Goal: Task Accomplishment & Management: Complete application form

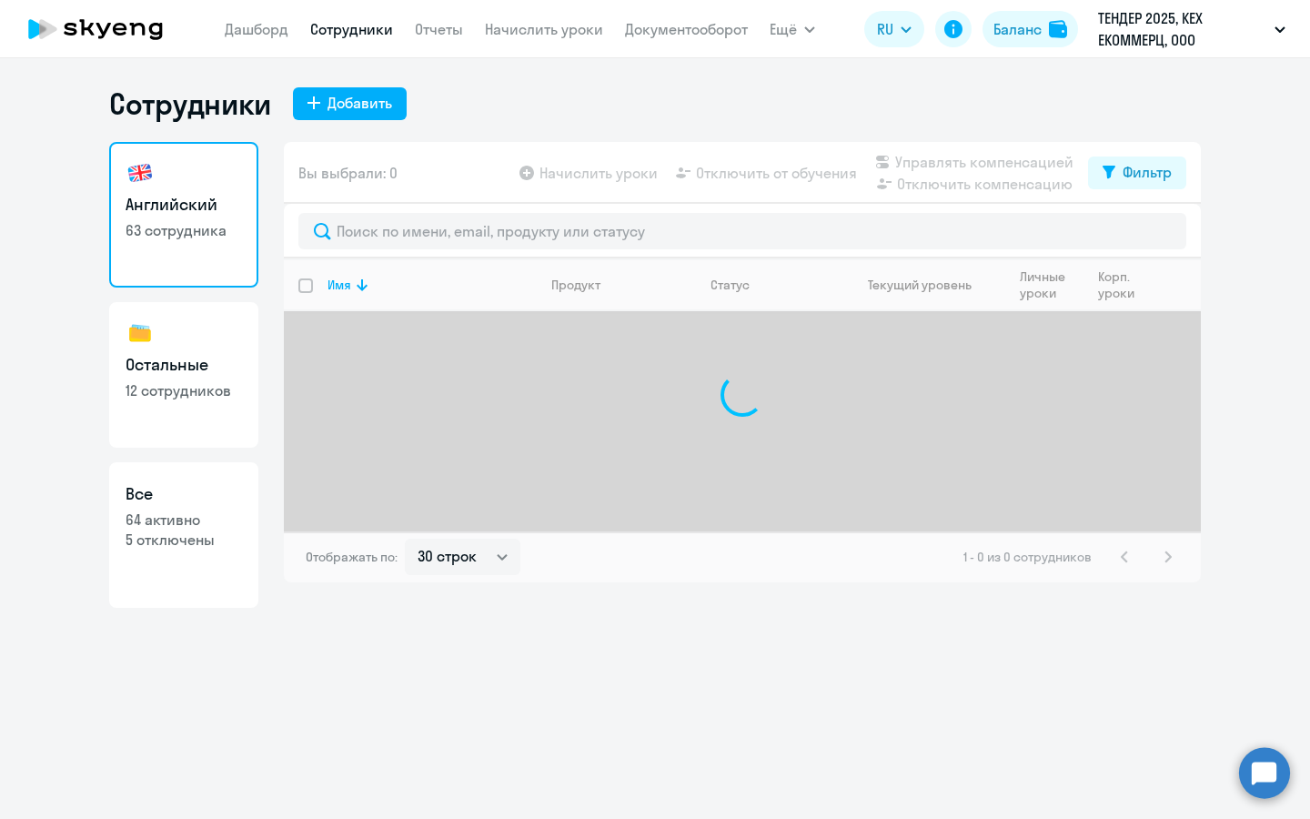
select select "30"
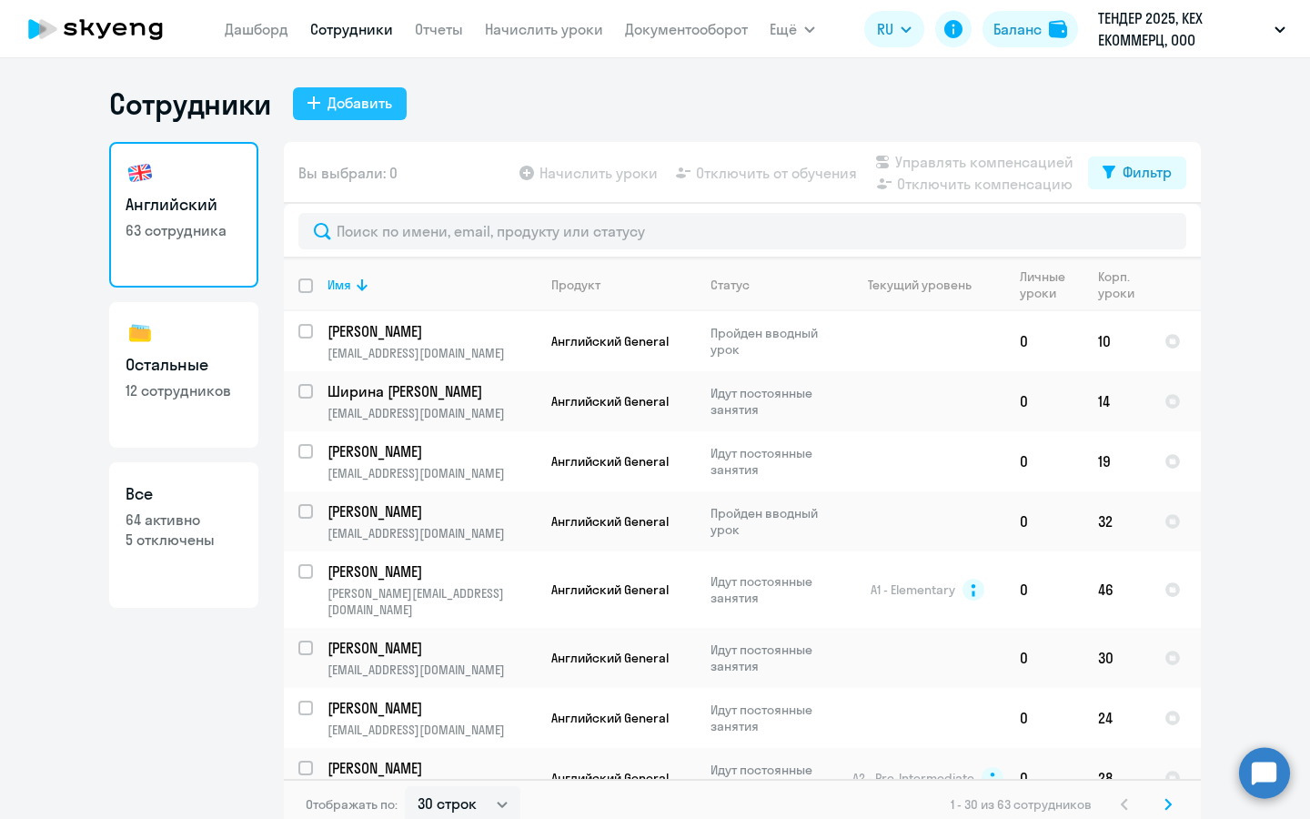
click at [375, 97] on div "Добавить" at bounding box center [360, 103] width 65 height 22
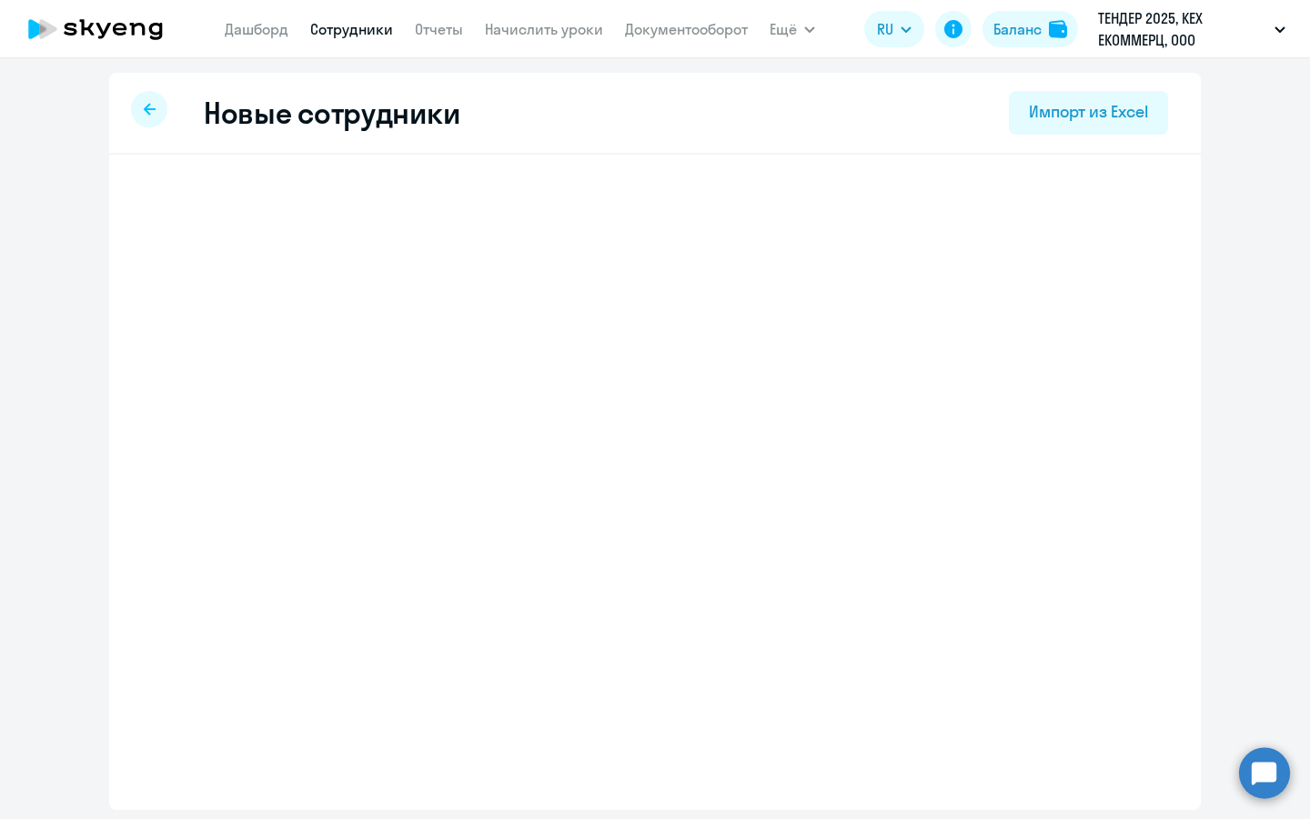
select select "english_adult_not_native_speaker"
select select "3"
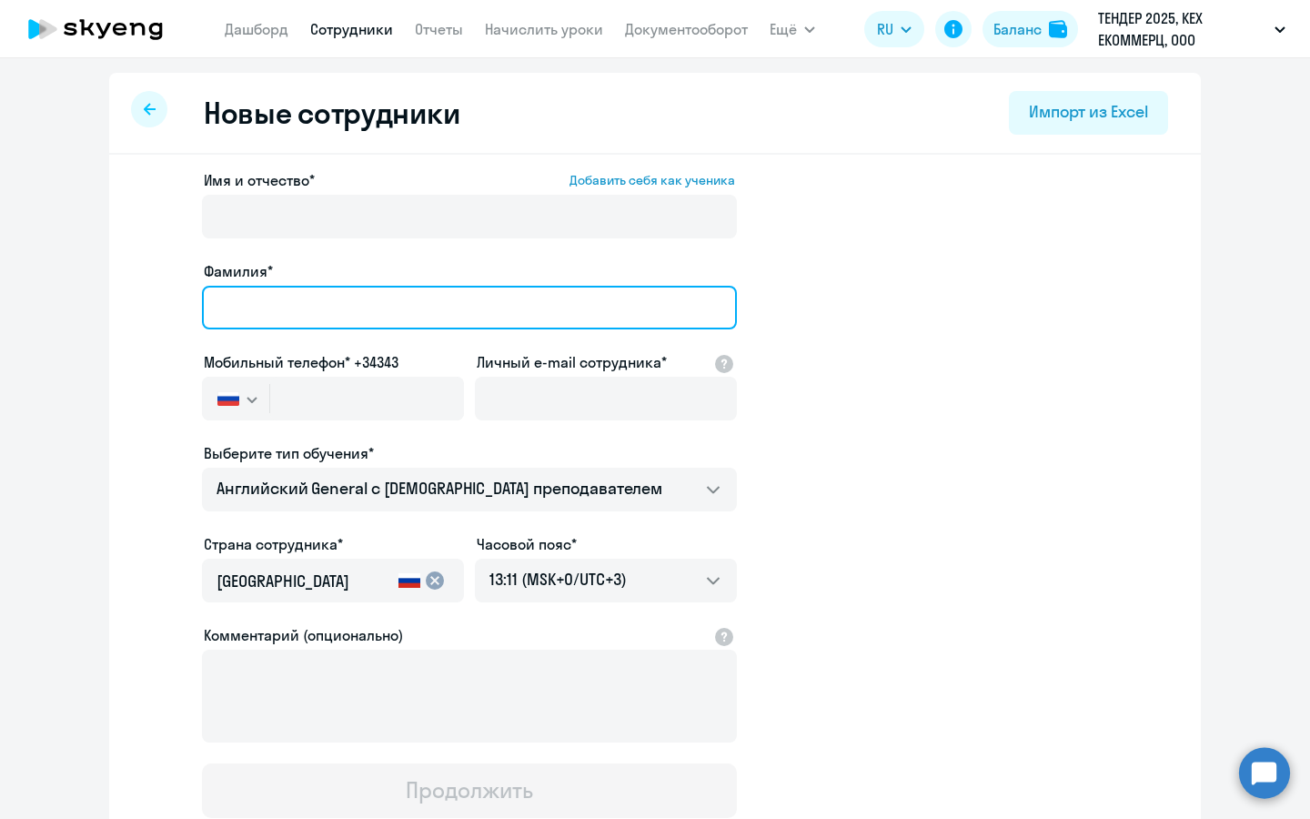
click at [469, 317] on input "Фамилия*" at bounding box center [469, 308] width 535 height 44
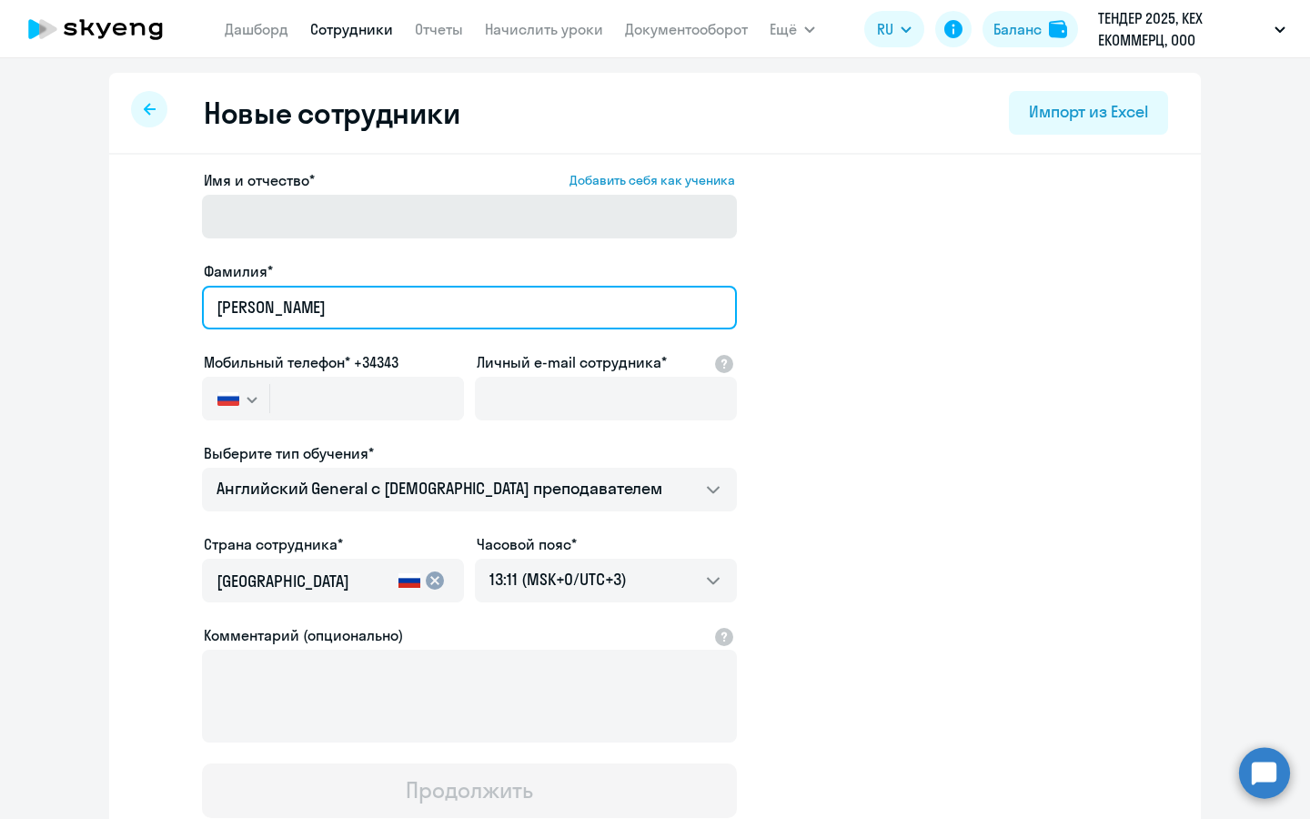
type input "[PERSON_NAME]"
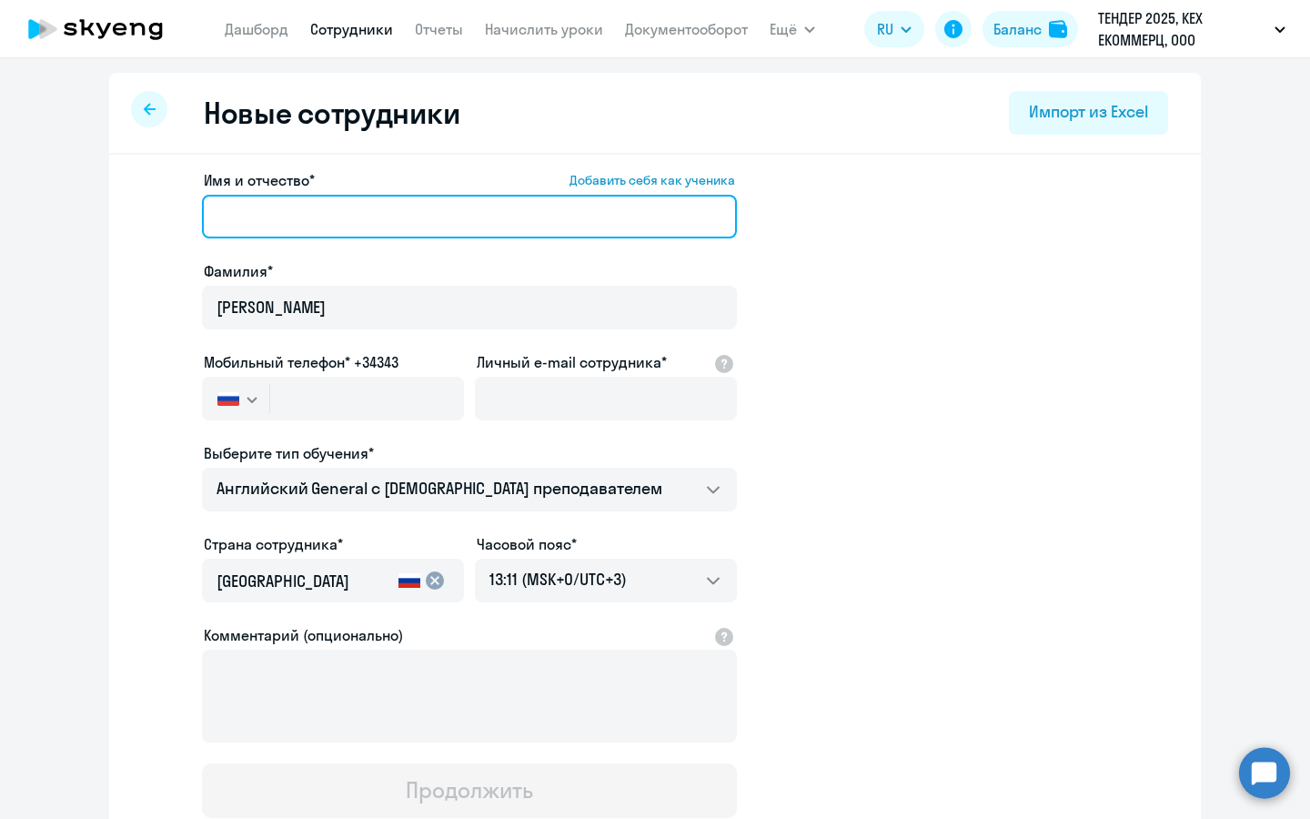
click at [434, 220] on input "Имя и отчество* Добавить себя как ученика" at bounding box center [469, 217] width 535 height 44
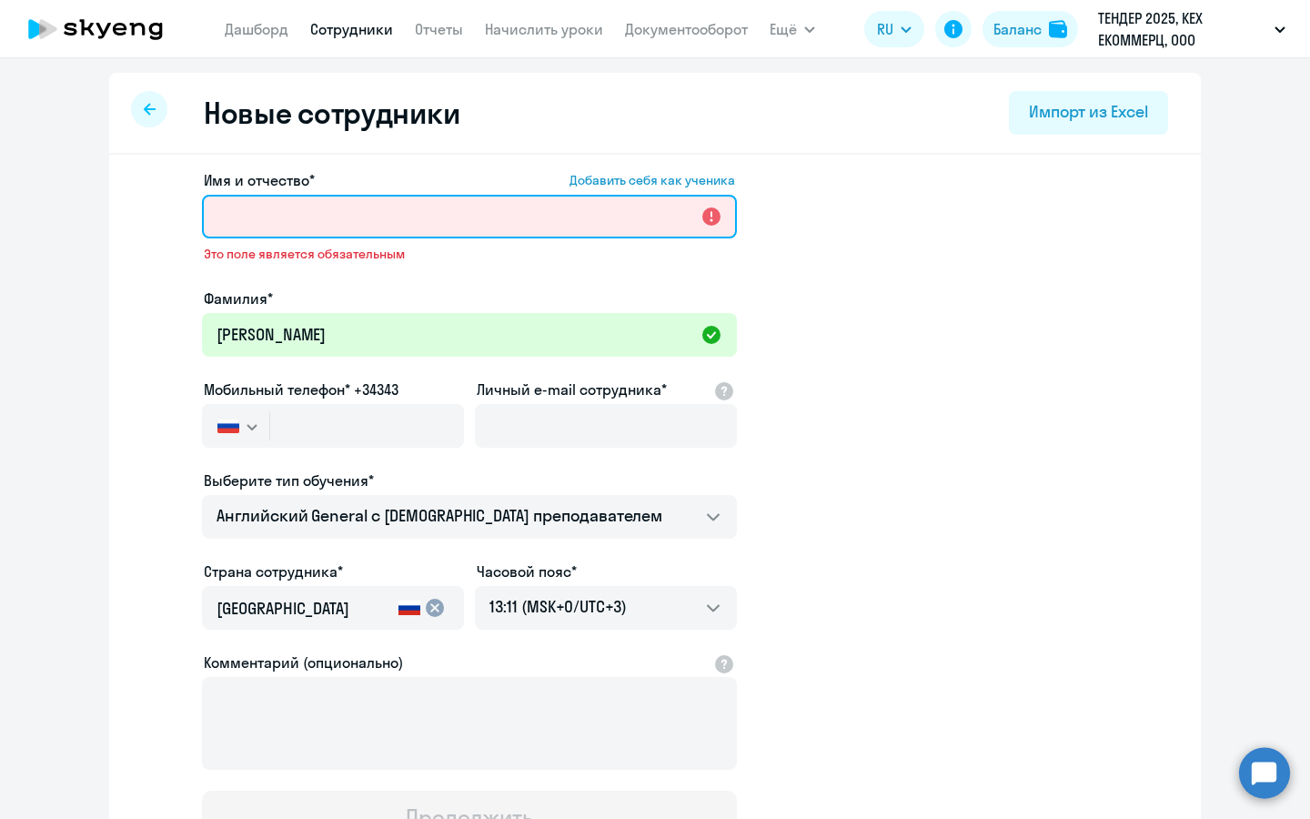
paste input "[PERSON_NAME]"
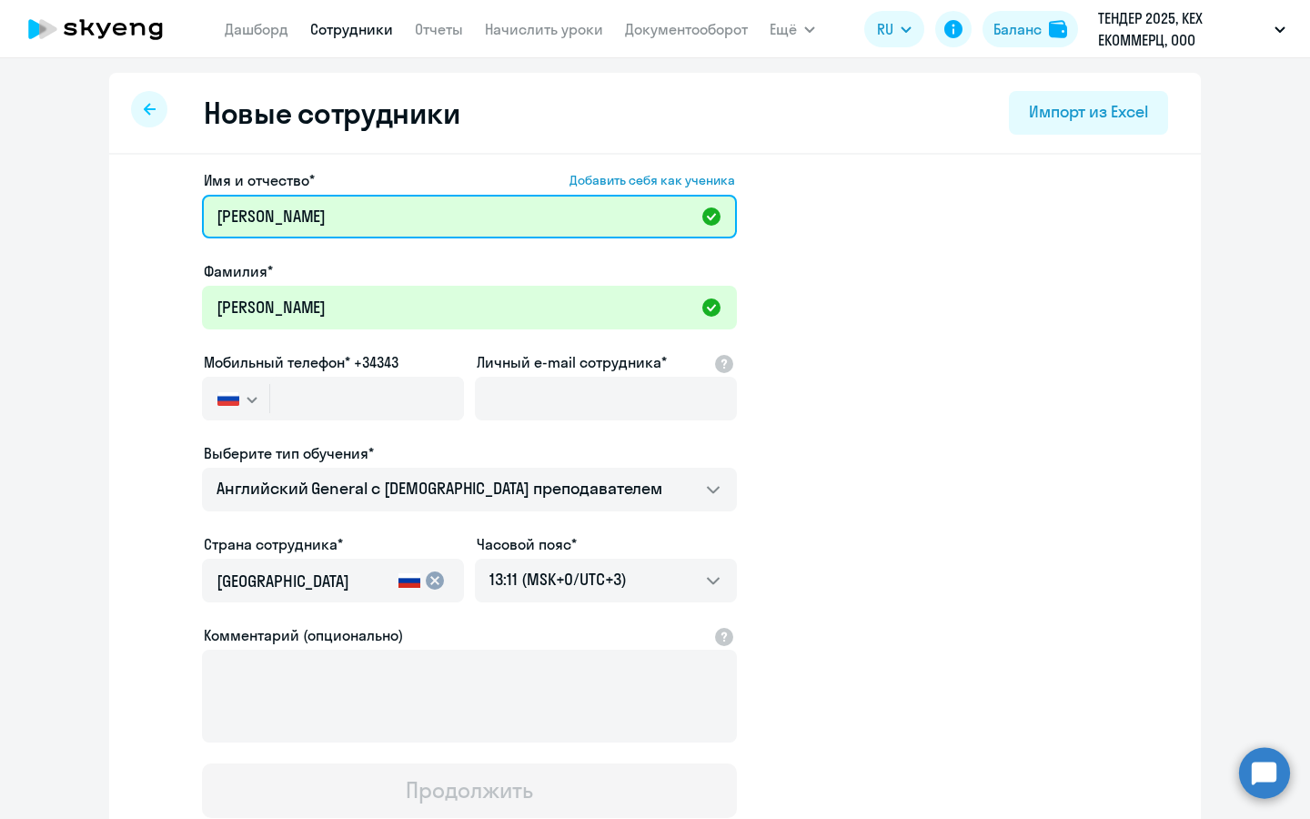
type input "[PERSON_NAME]"
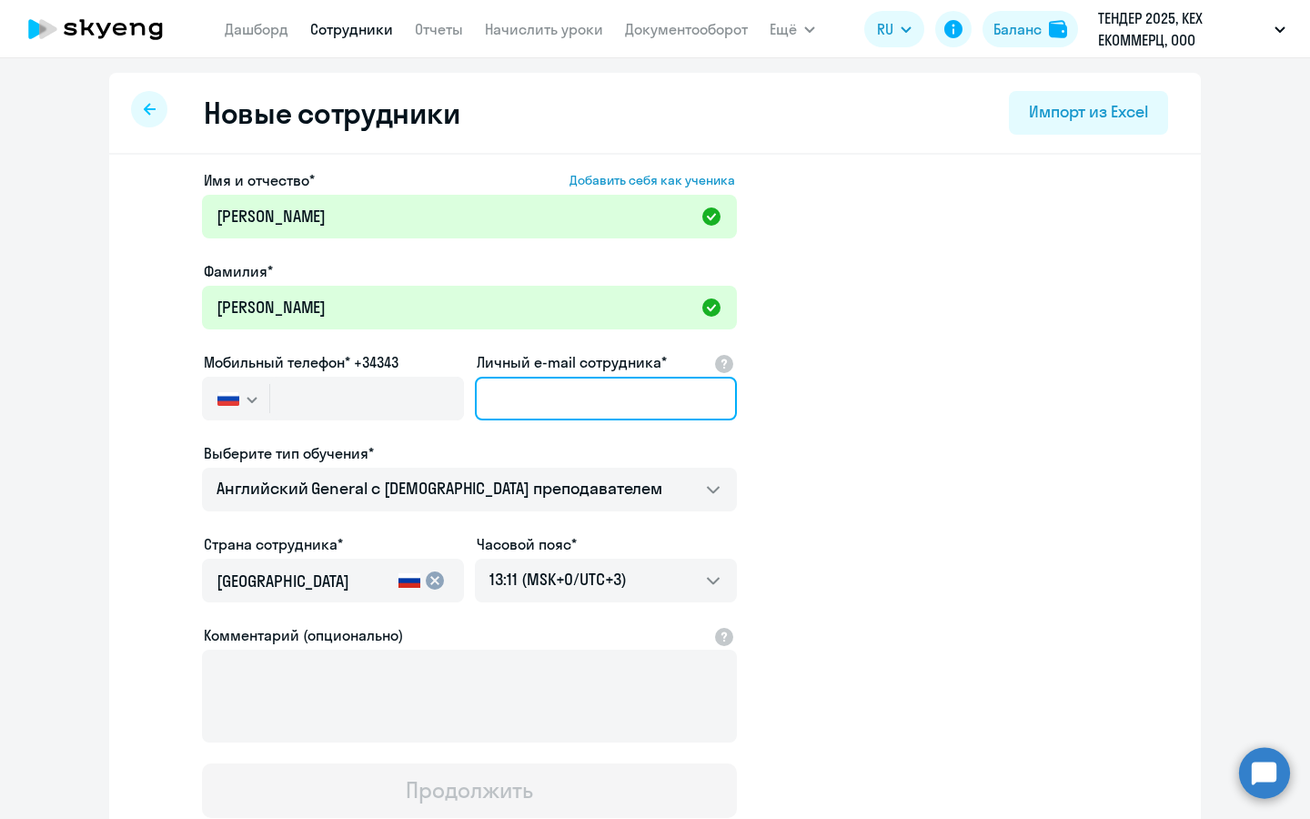
click at [591, 383] on input "Личный e-mail сотрудника*" at bounding box center [606, 399] width 262 height 44
paste input "[EMAIL_ADDRESS][DOMAIN_NAME]"
type input "[EMAIL_ADDRESS][DOMAIN_NAME]"
click at [286, 420] on div at bounding box center [333, 423] width 262 height 7
click at [359, 375] on div "Мобильный телефон* +34343 [GEOGRAPHIC_DATA] +7 [GEOGRAPHIC_DATA] +7 [GEOGRAPHIC…" at bounding box center [333, 389] width 262 height 76
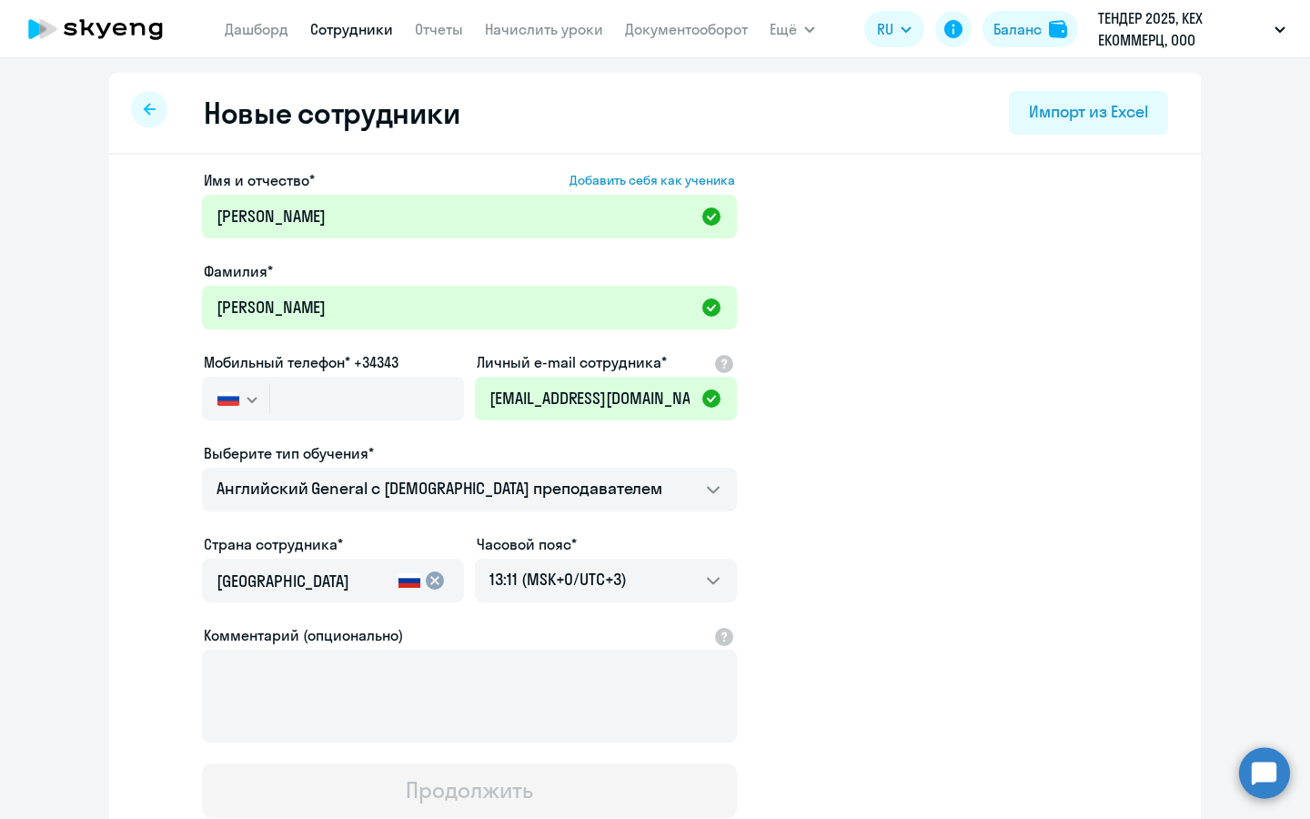
type input "[PHONE_NUMBER]"
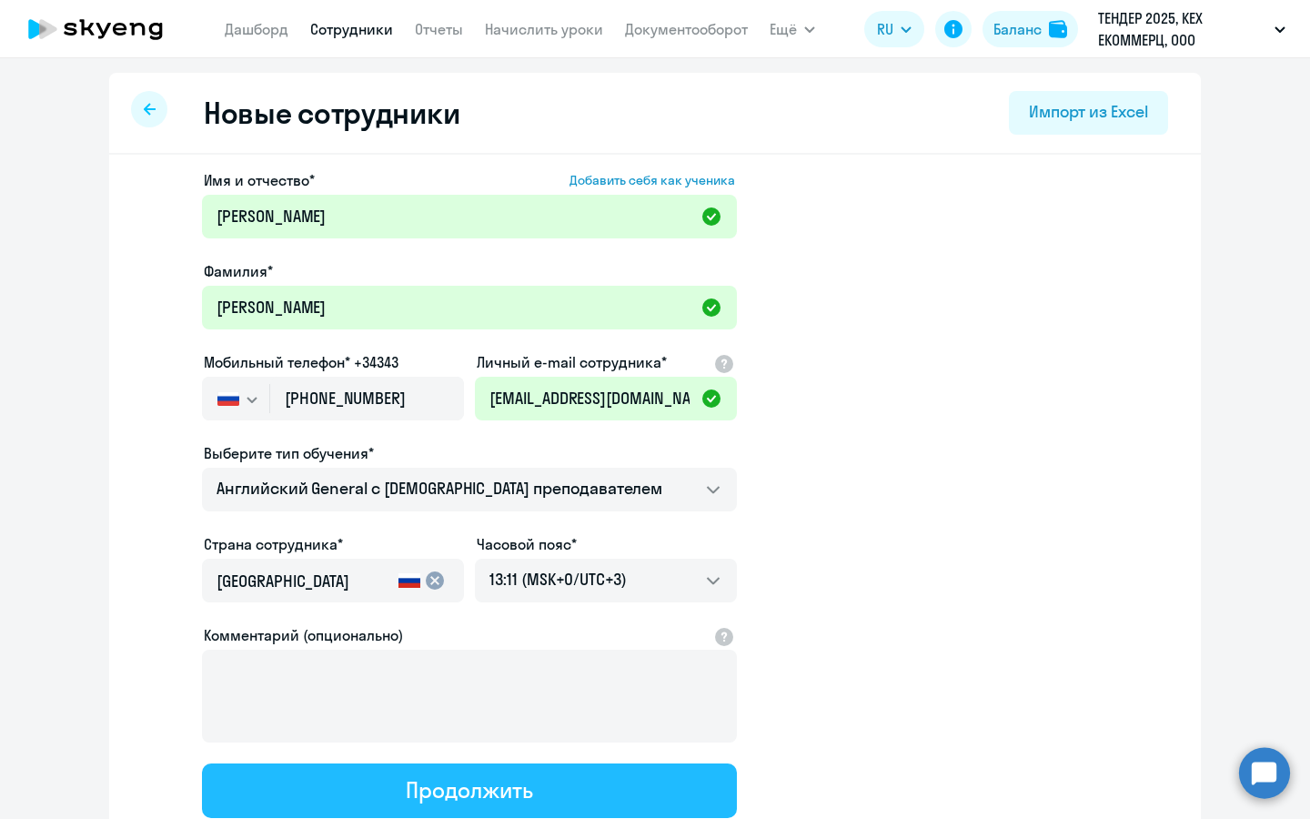
click at [527, 791] on div "Продолжить" at bounding box center [469, 789] width 126 height 29
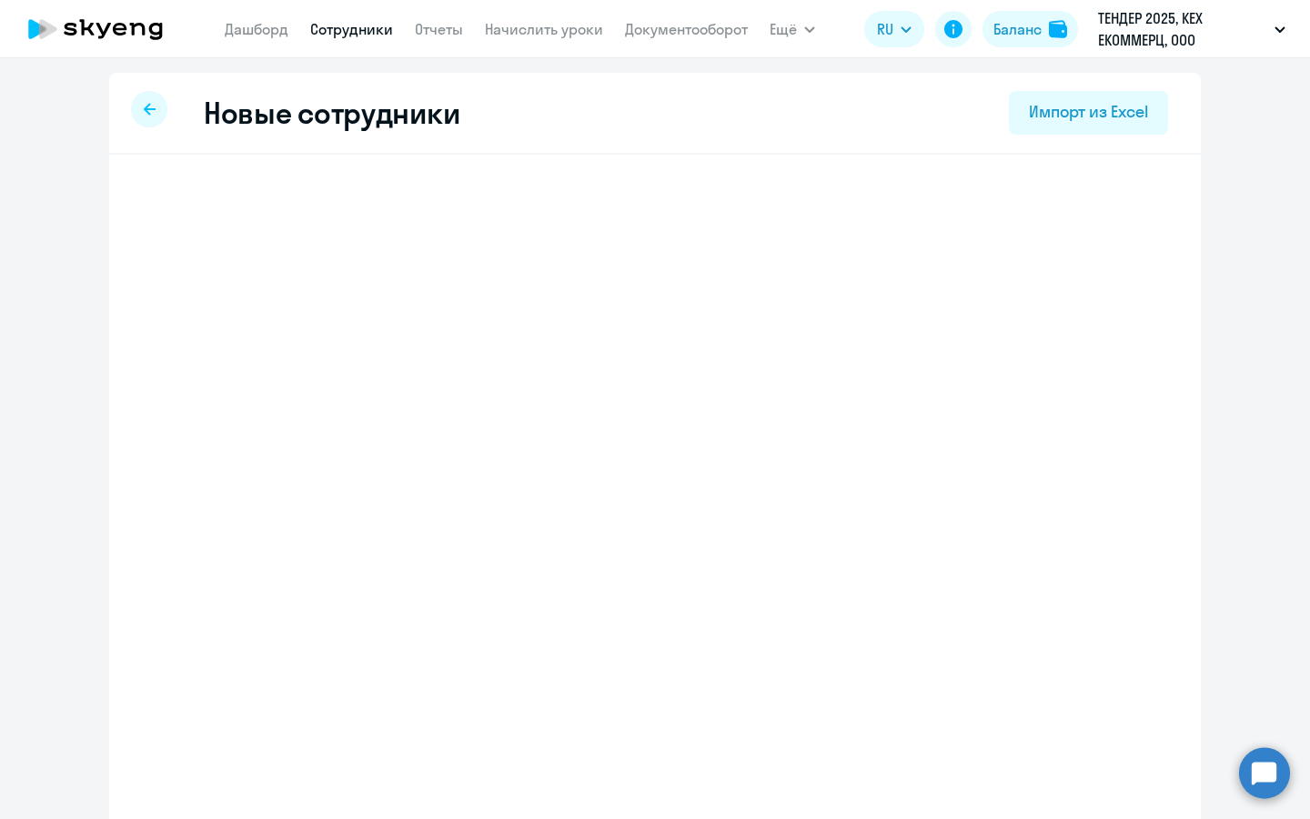
select select "english_adult_not_native_speaker"
select select "3"
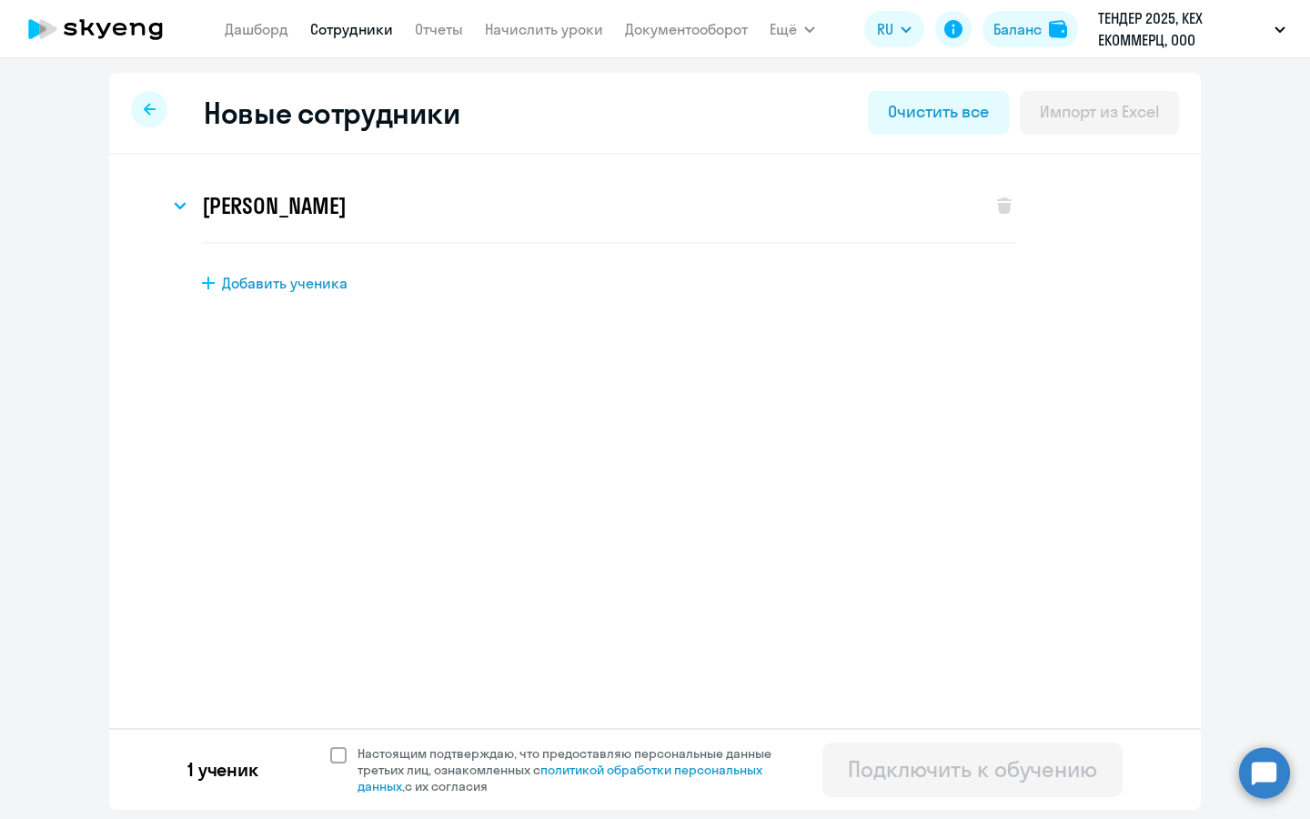
click at [442, 766] on span "Настоящим подтверждаю, что предоставляю персональные данные третьих лиц, ознако…" at bounding box center [576, 769] width 436 height 49
click at [330, 745] on input "Настоящим подтверждаю, что предоставляю персональные данные третьих лиц, ознако…" at bounding box center [329, 744] width 1 height 1
checkbox input "true"
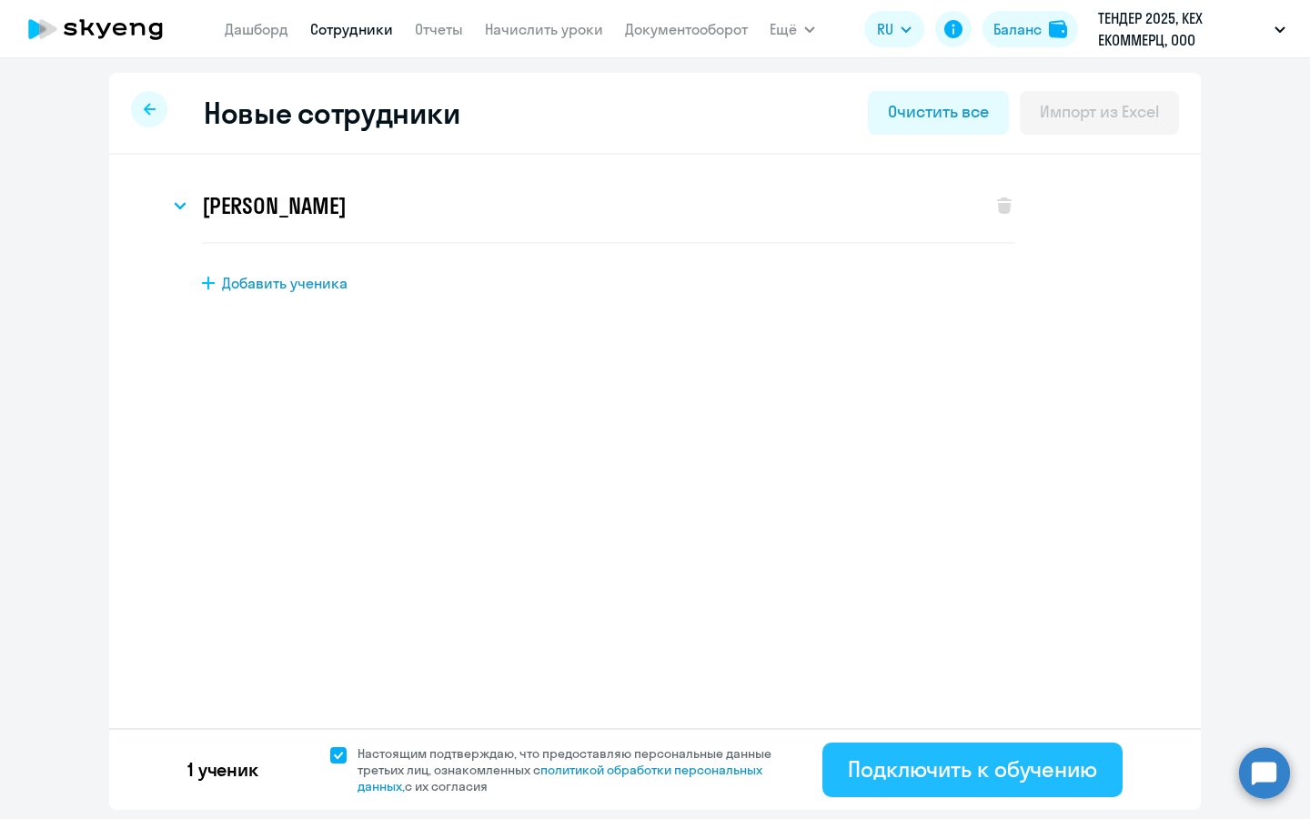
click at [1005, 780] on div "Подключить к обучению" at bounding box center [972, 768] width 249 height 29
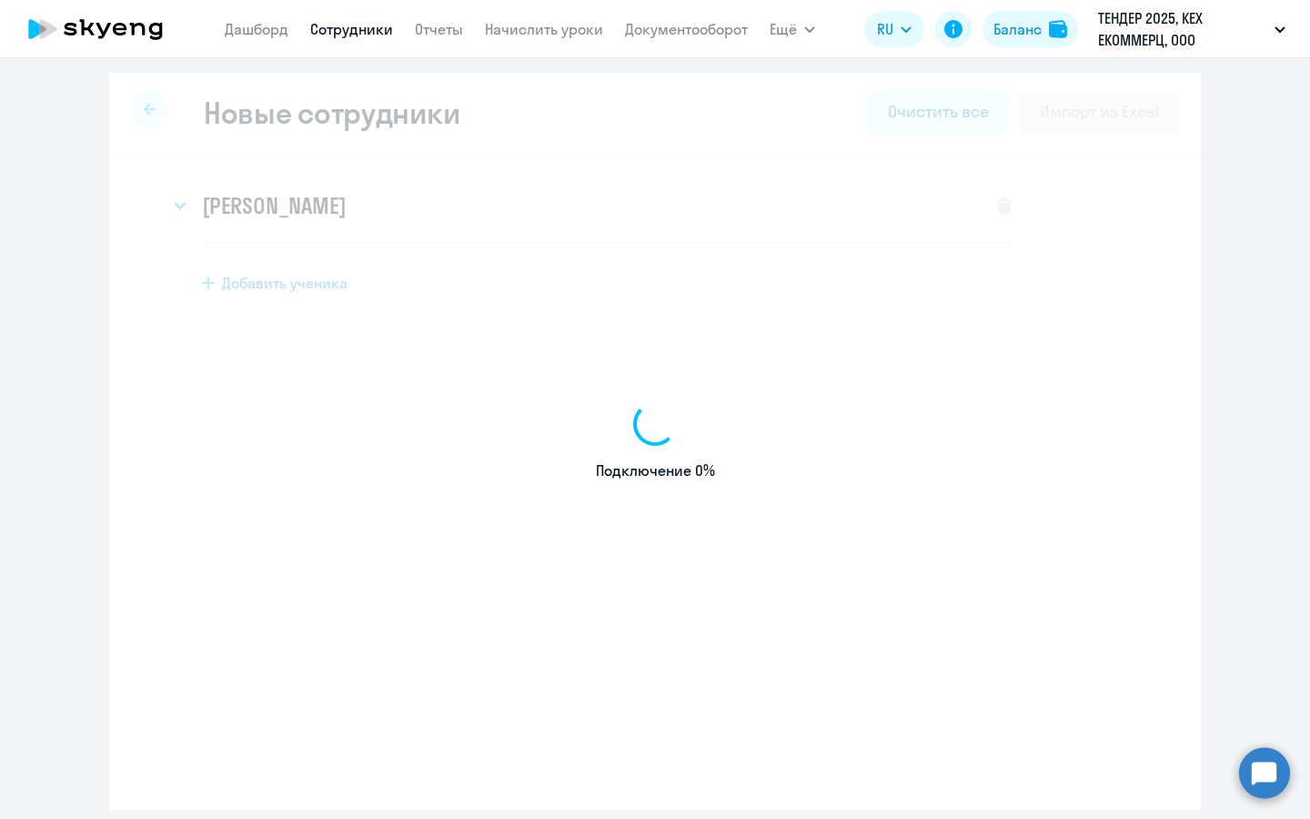
select select "english_adult_not_native_speaker"
select select "3"
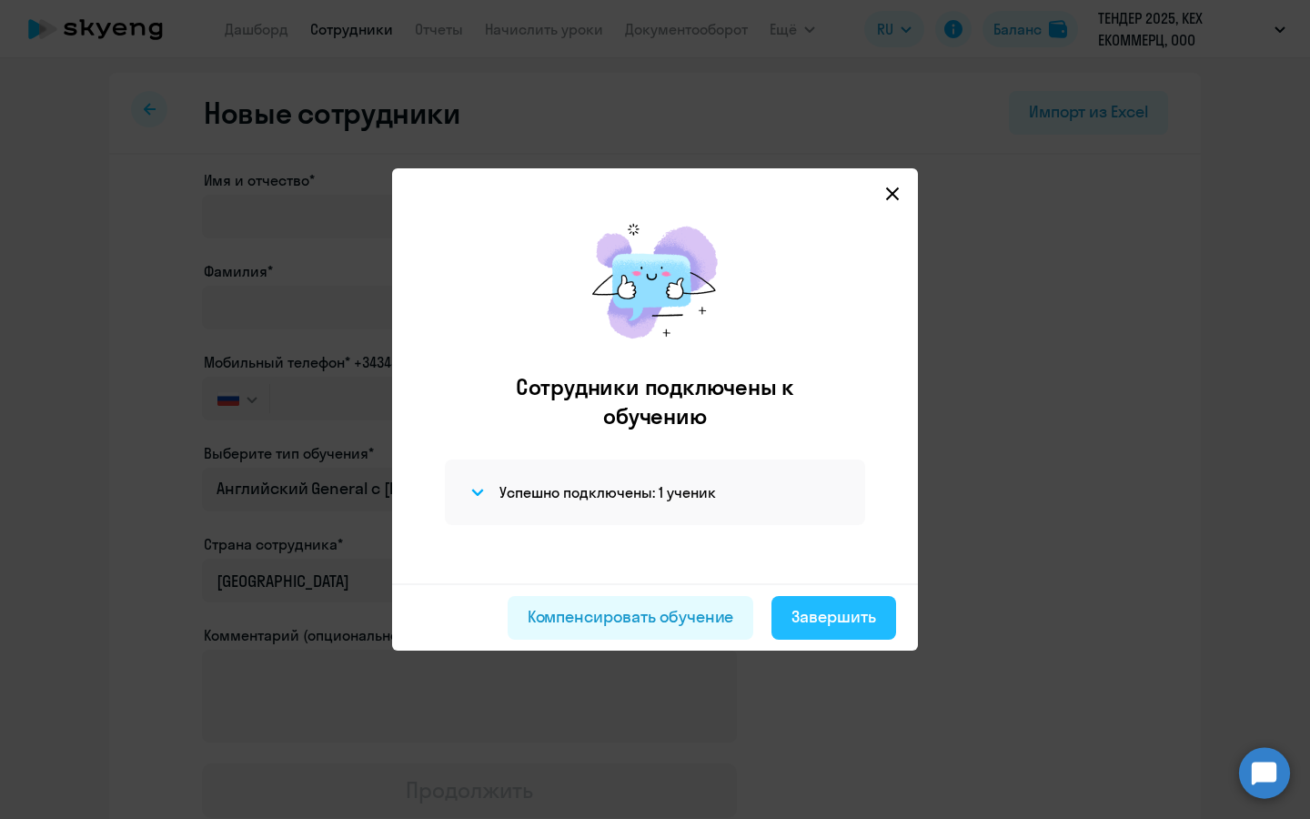
click at [839, 627] on div "Завершить" at bounding box center [834, 617] width 85 height 24
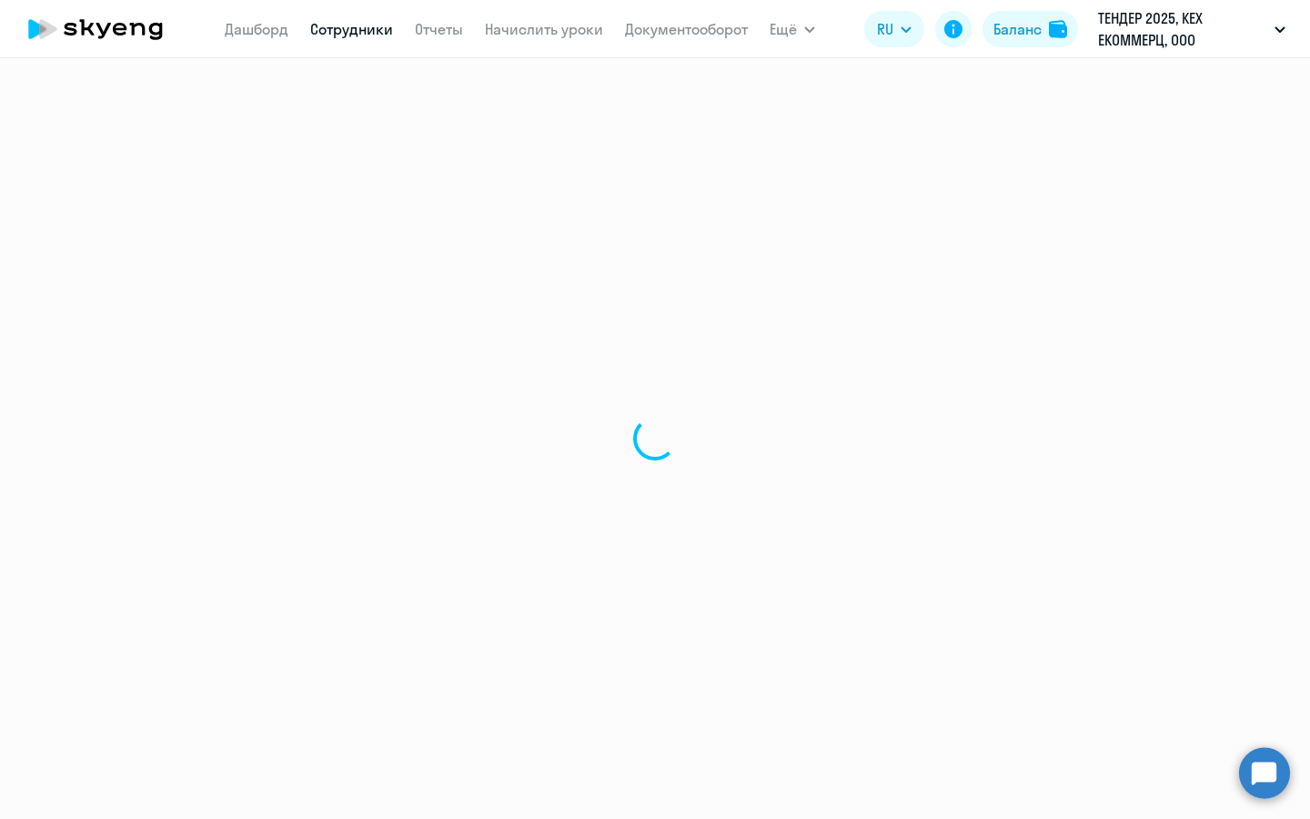
select select "30"
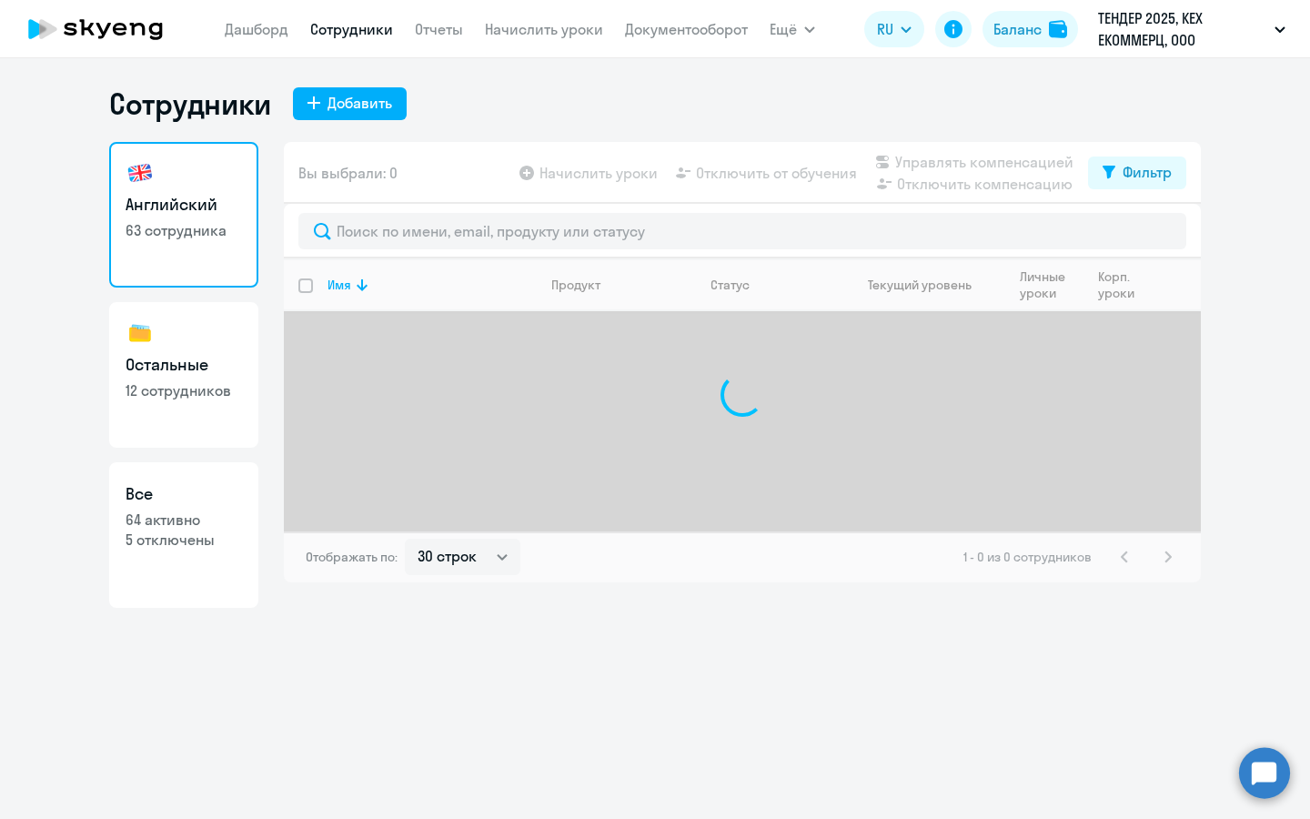
select select "30"
click at [621, 218] on input "text" at bounding box center [742, 231] width 888 height 36
type input "р"
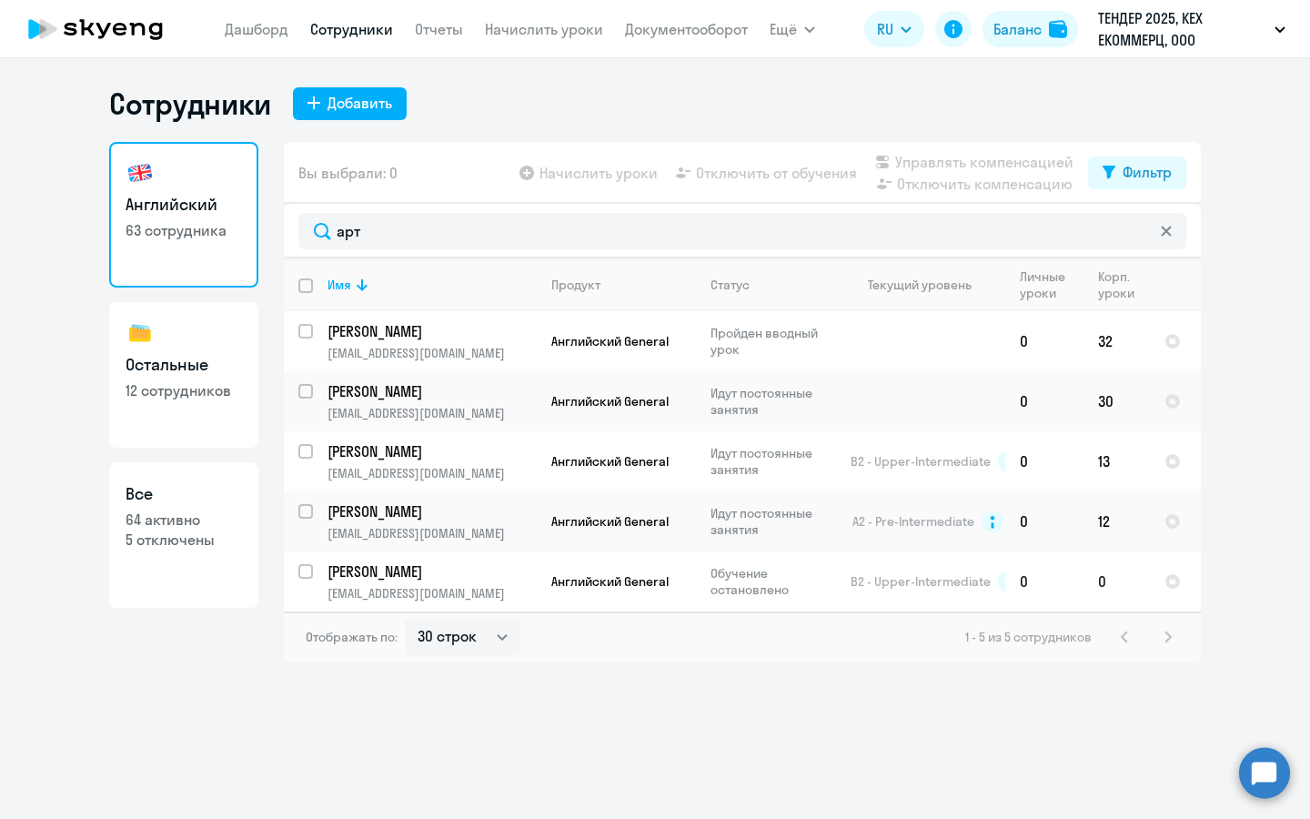
type input "арт"
click at [541, 577] on td "Английский General" at bounding box center [616, 581] width 159 height 60
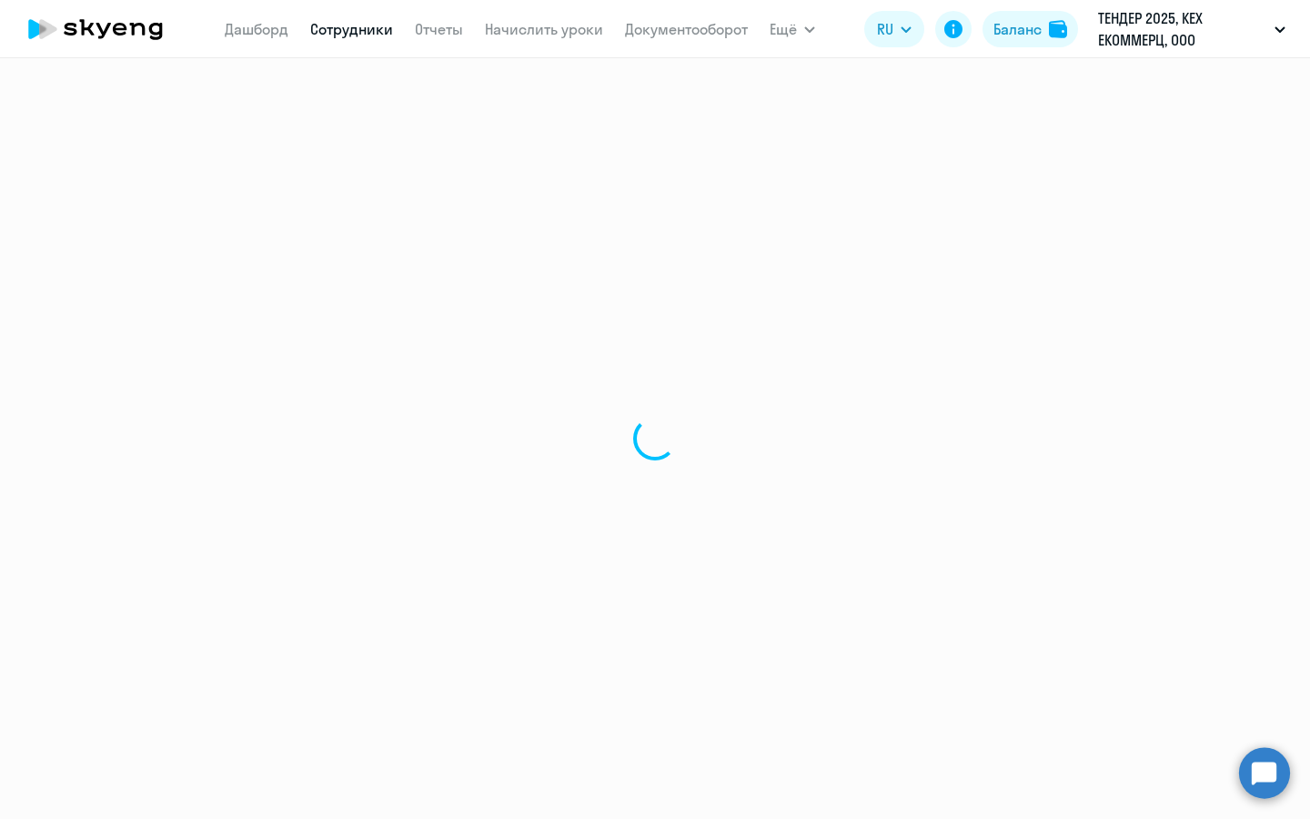
select select "english"
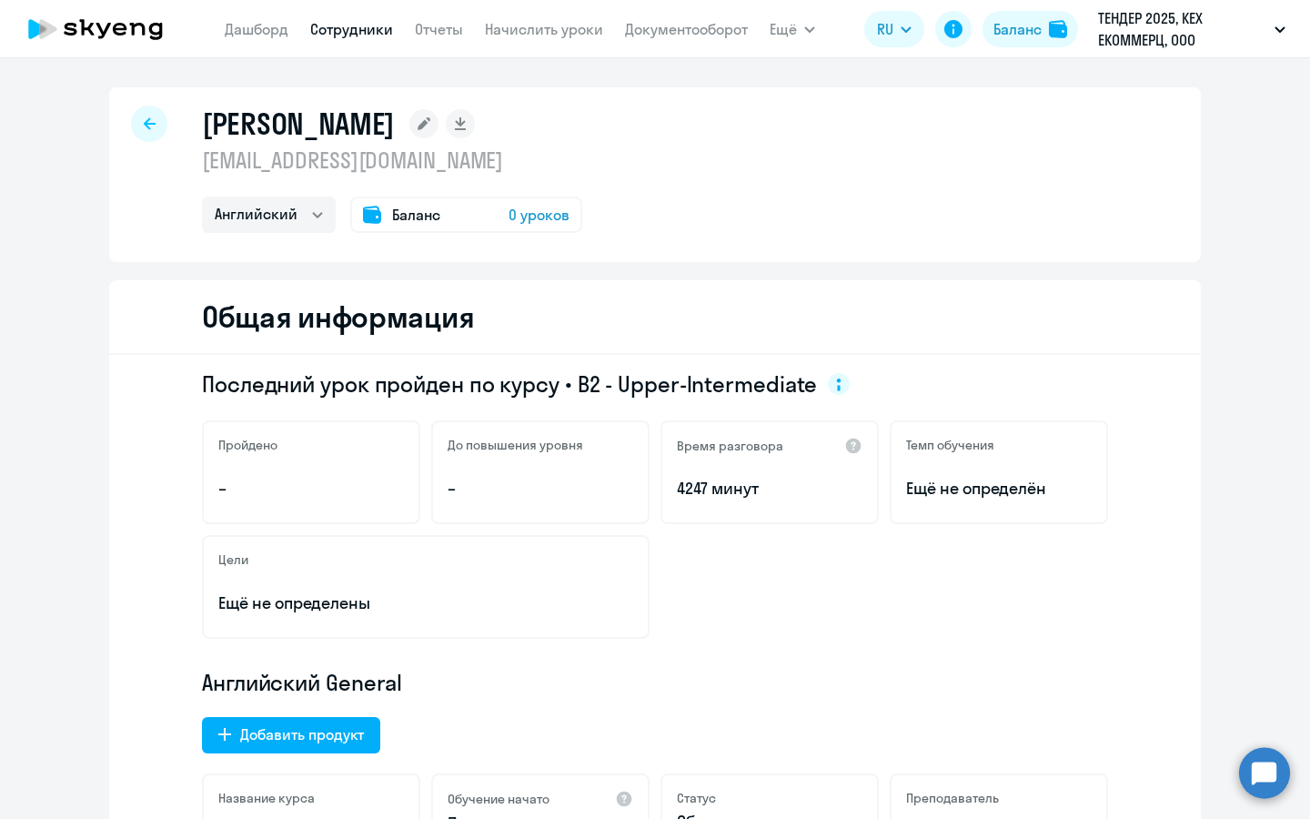
click at [541, 220] on span "0 уроков" at bounding box center [539, 215] width 61 height 22
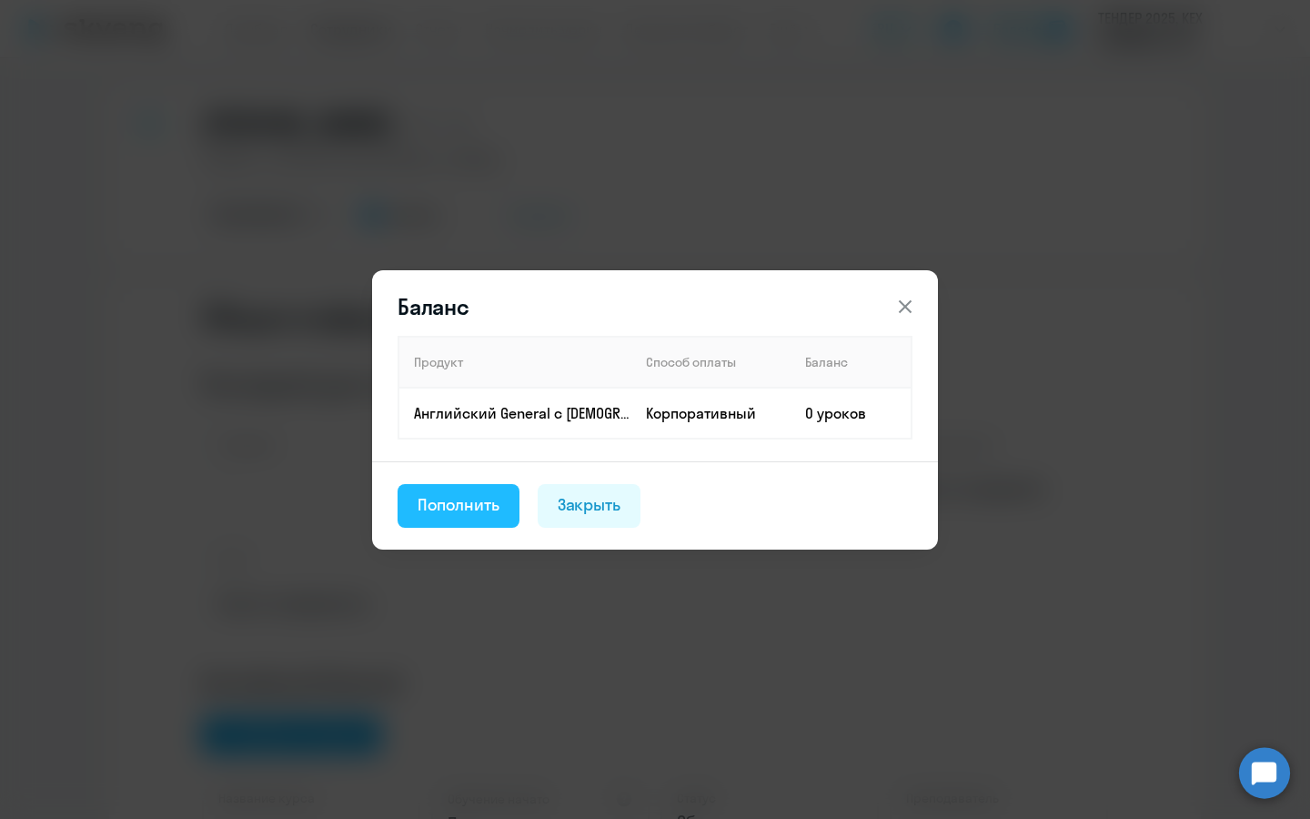
click at [436, 523] on button "Пополнить" at bounding box center [459, 506] width 122 height 44
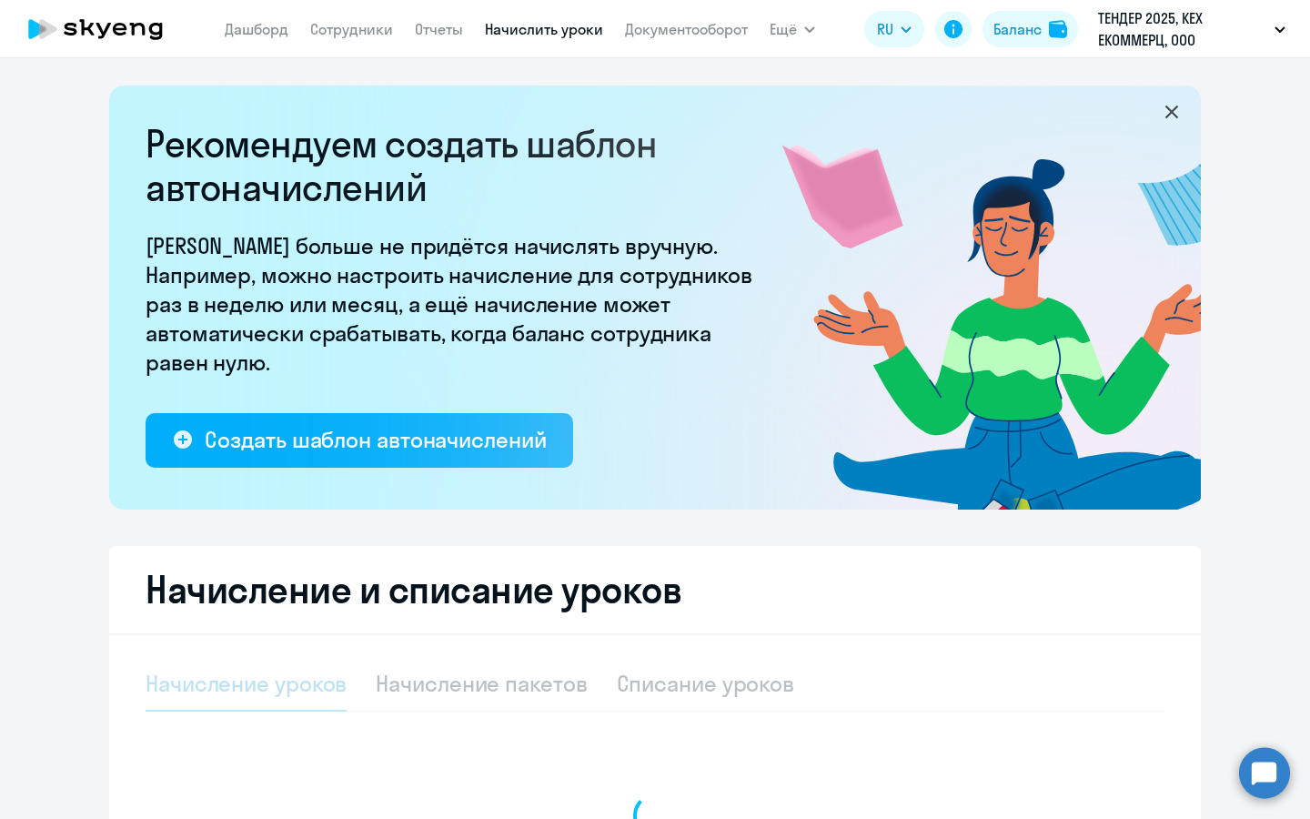
select select "10"
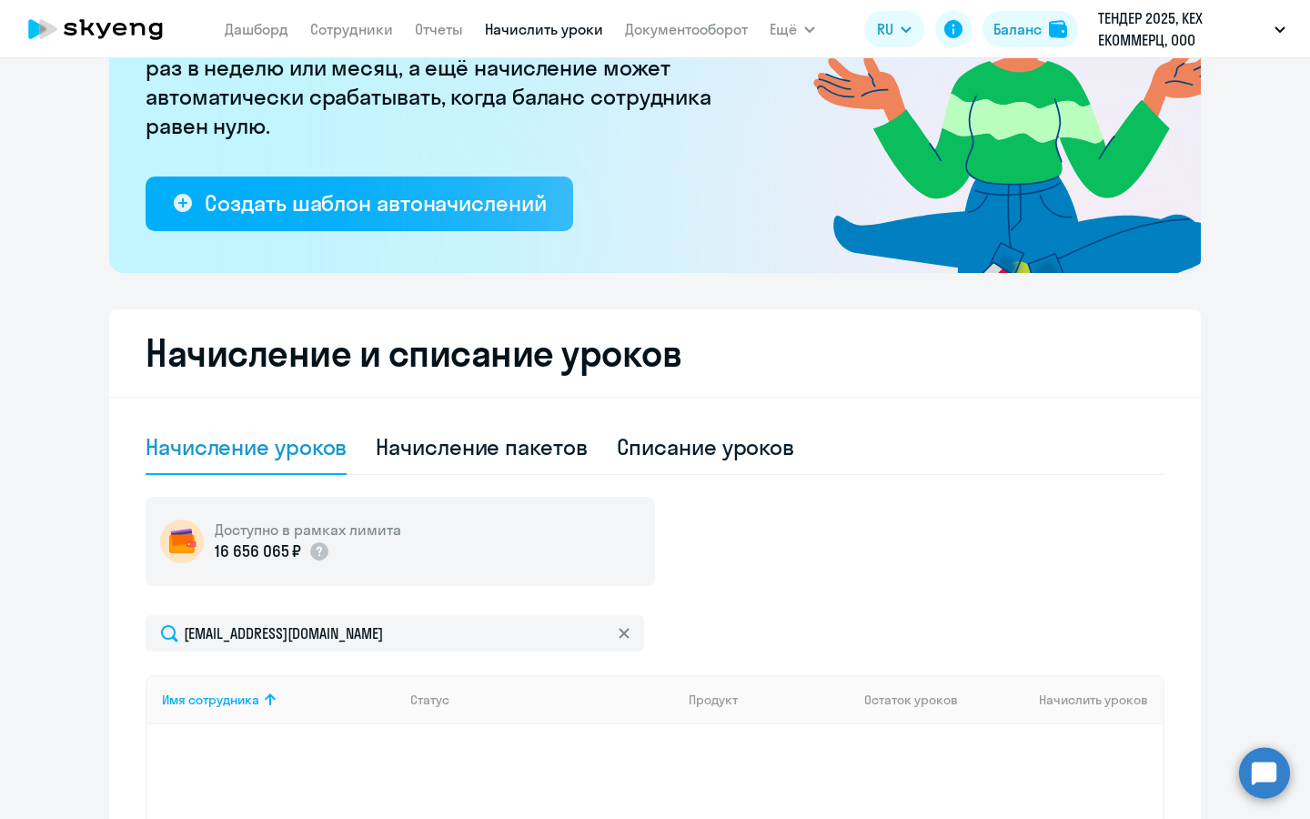
scroll to position [153, 0]
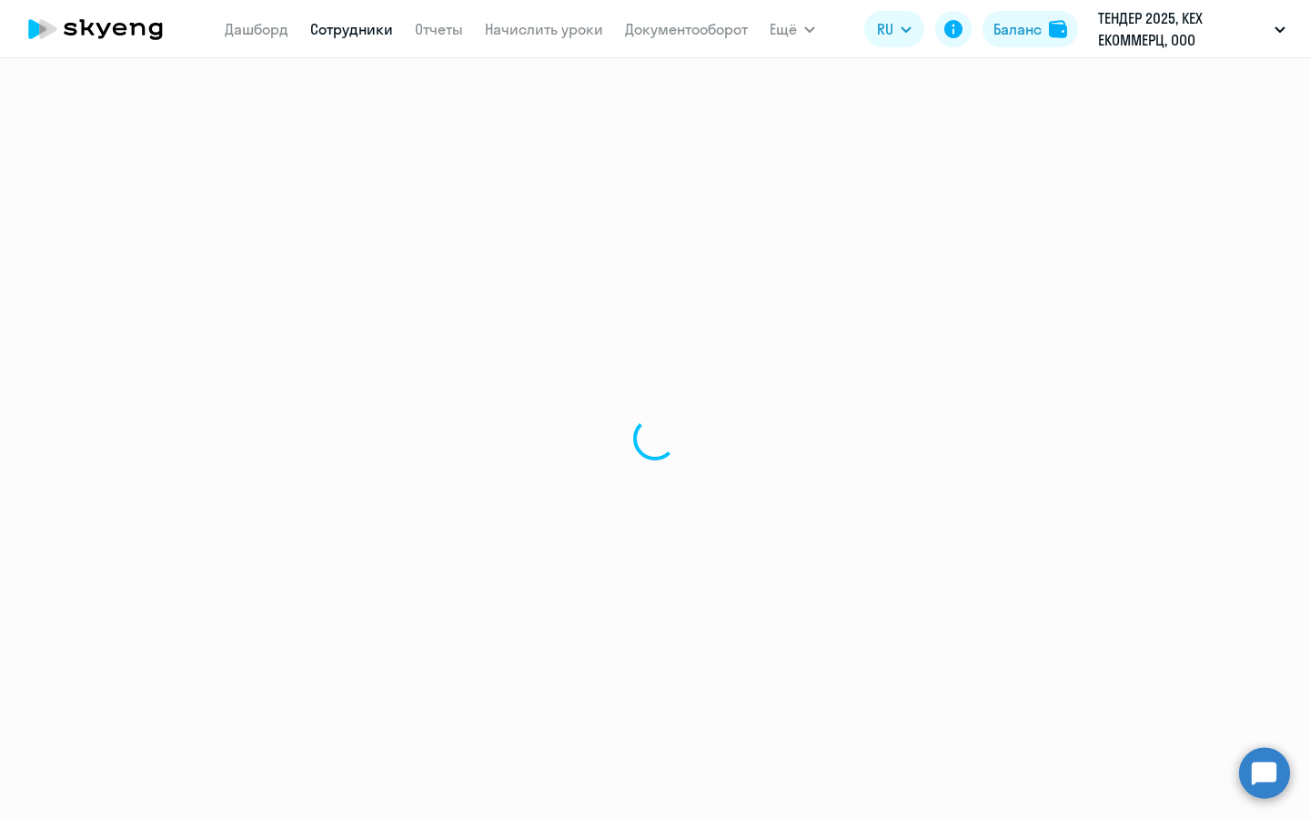
select select "english"
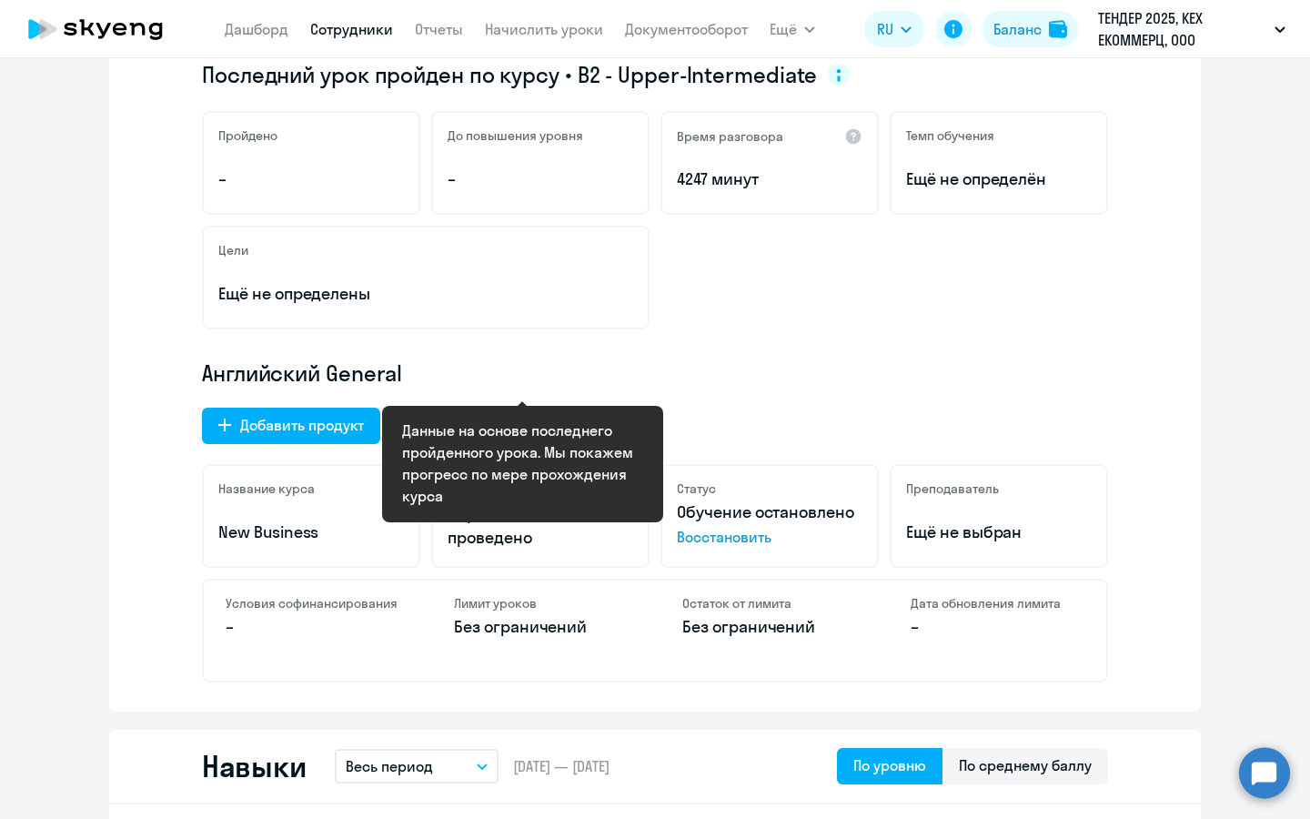
scroll to position [312, 0]
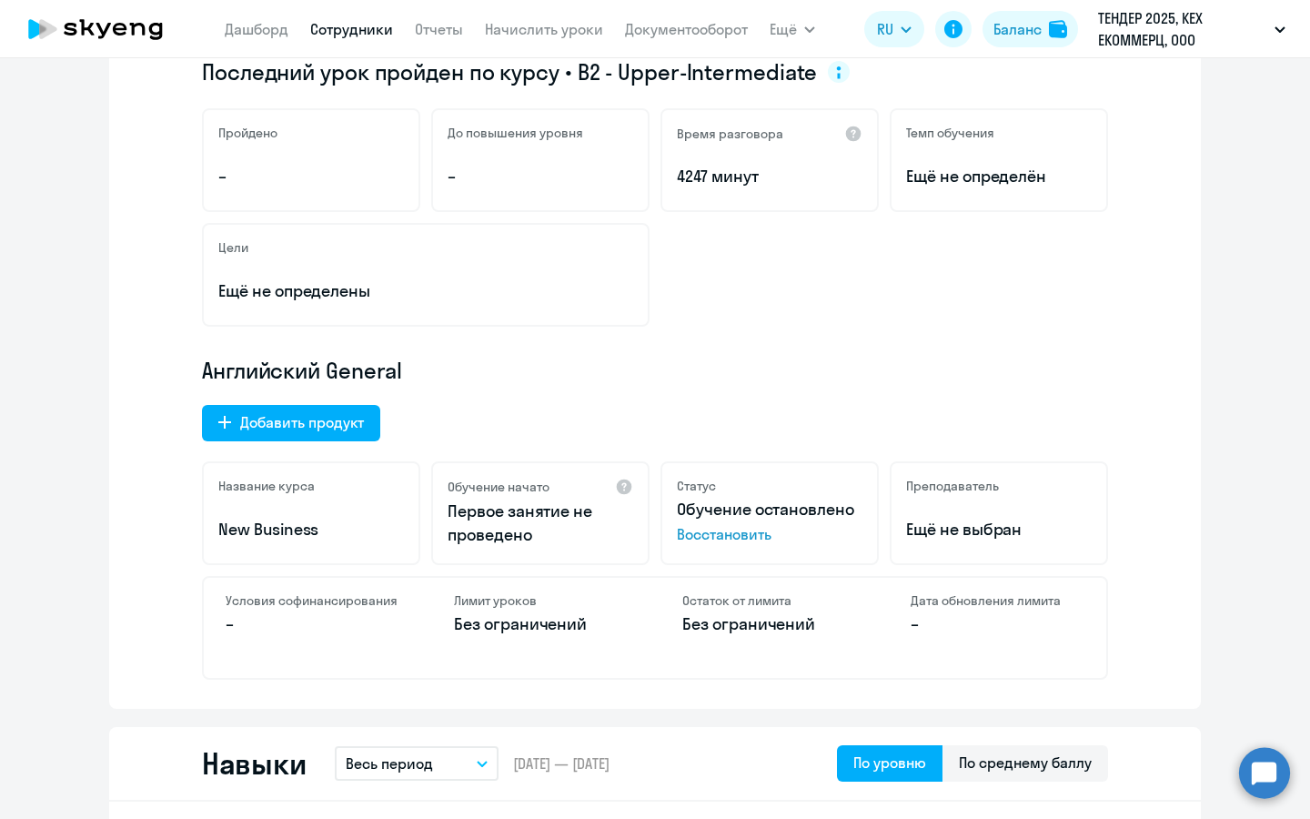
click at [736, 530] on span "Восстановить" at bounding box center [770, 534] width 186 height 22
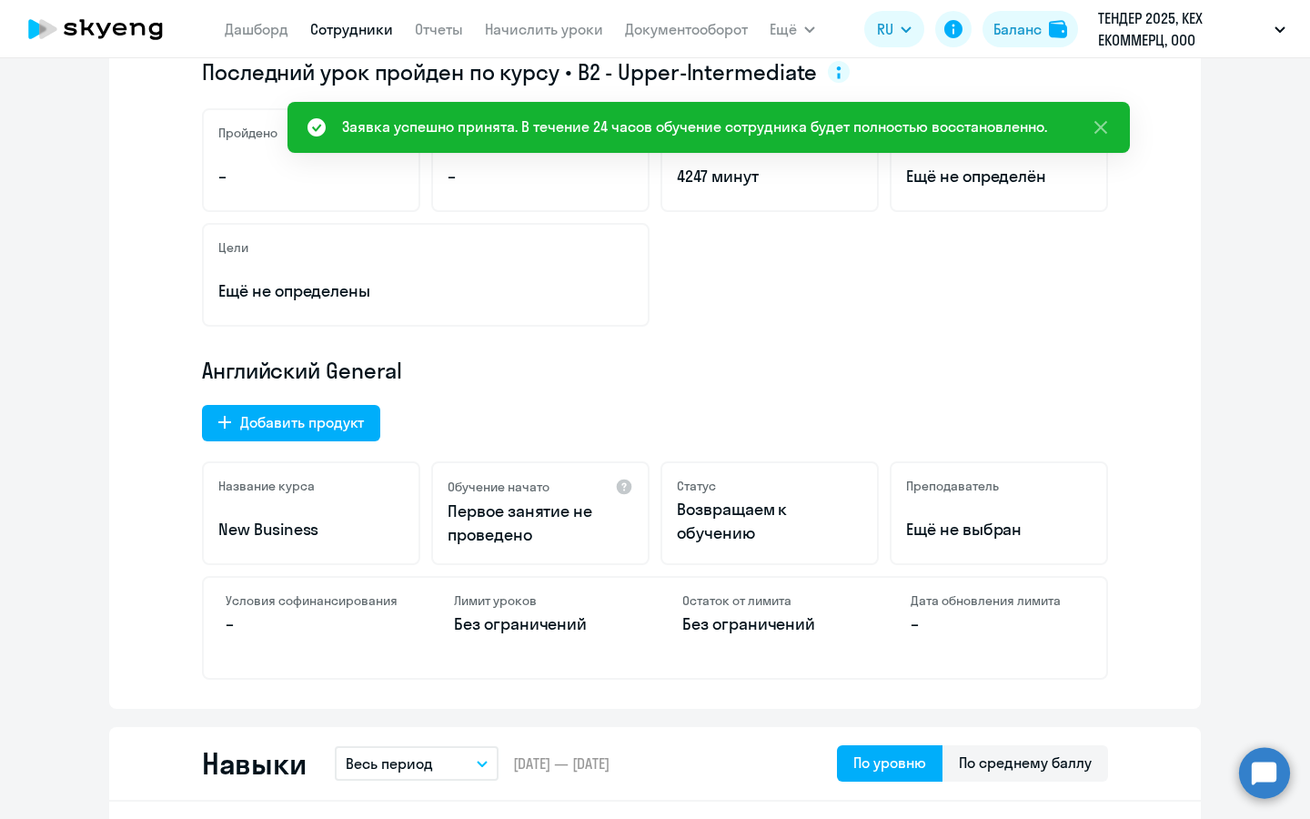
scroll to position [0, 0]
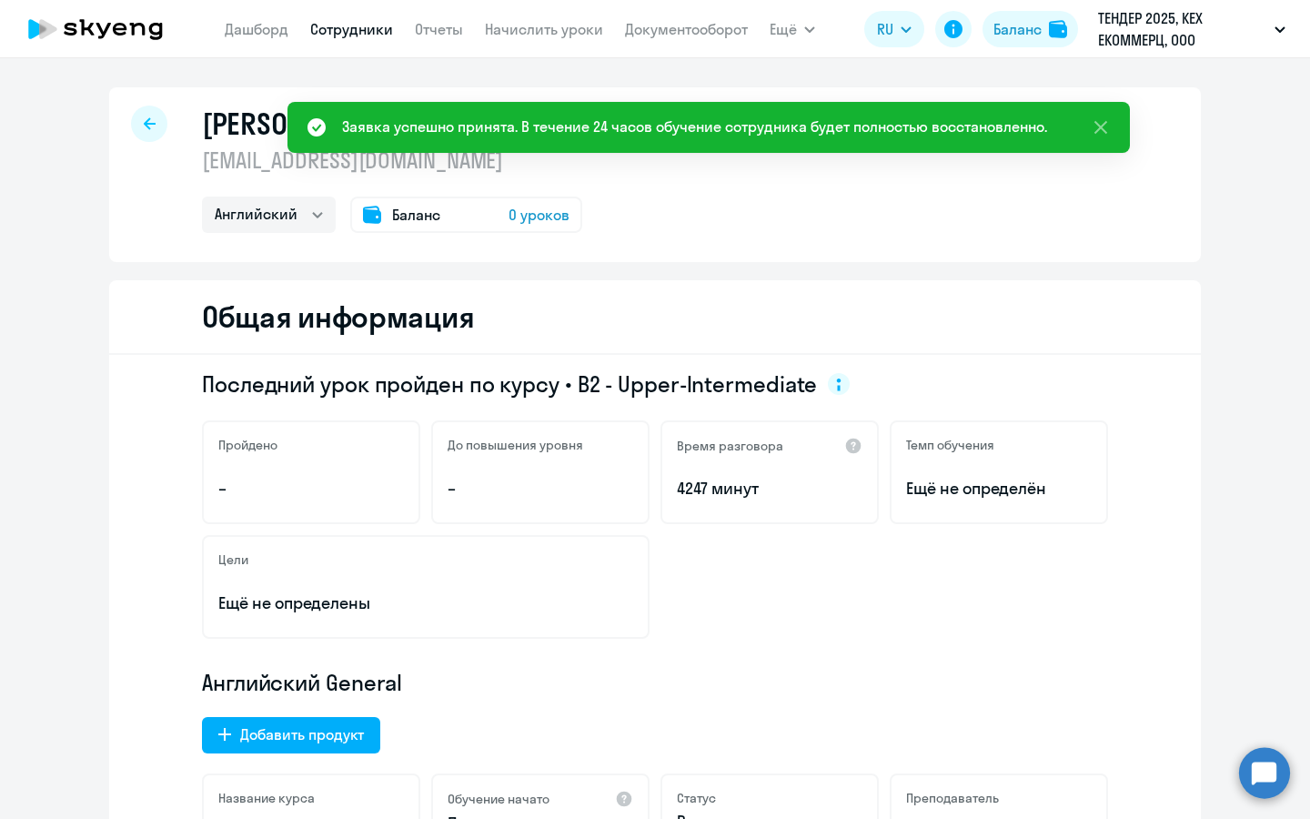
click at [530, 193] on div "Кромочкин Артем aokromochkin@avito.ru Английский Баланс 0 уроков" at bounding box center [392, 169] width 380 height 127
click at [532, 217] on span "0 уроков" at bounding box center [539, 215] width 61 height 22
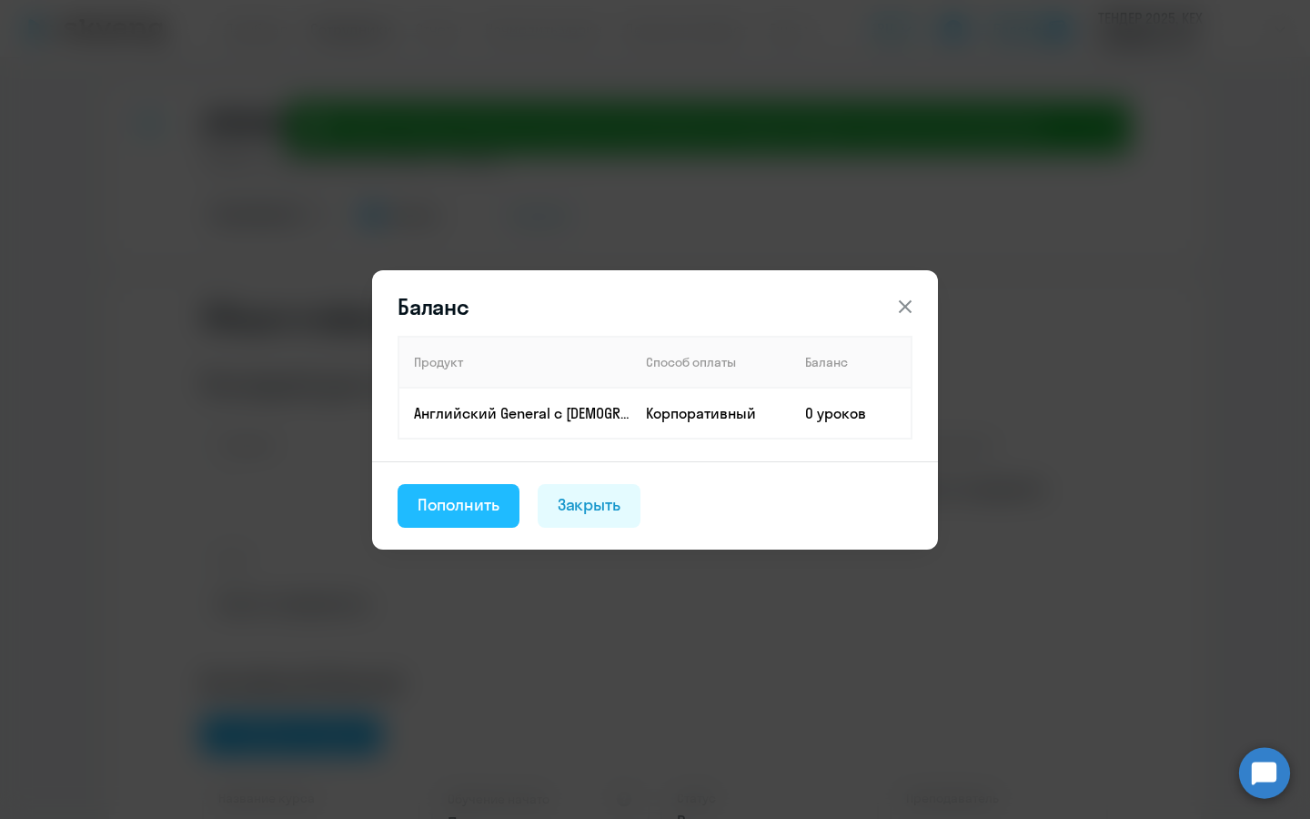
click at [479, 503] on div "Пополнить" at bounding box center [459, 505] width 82 height 24
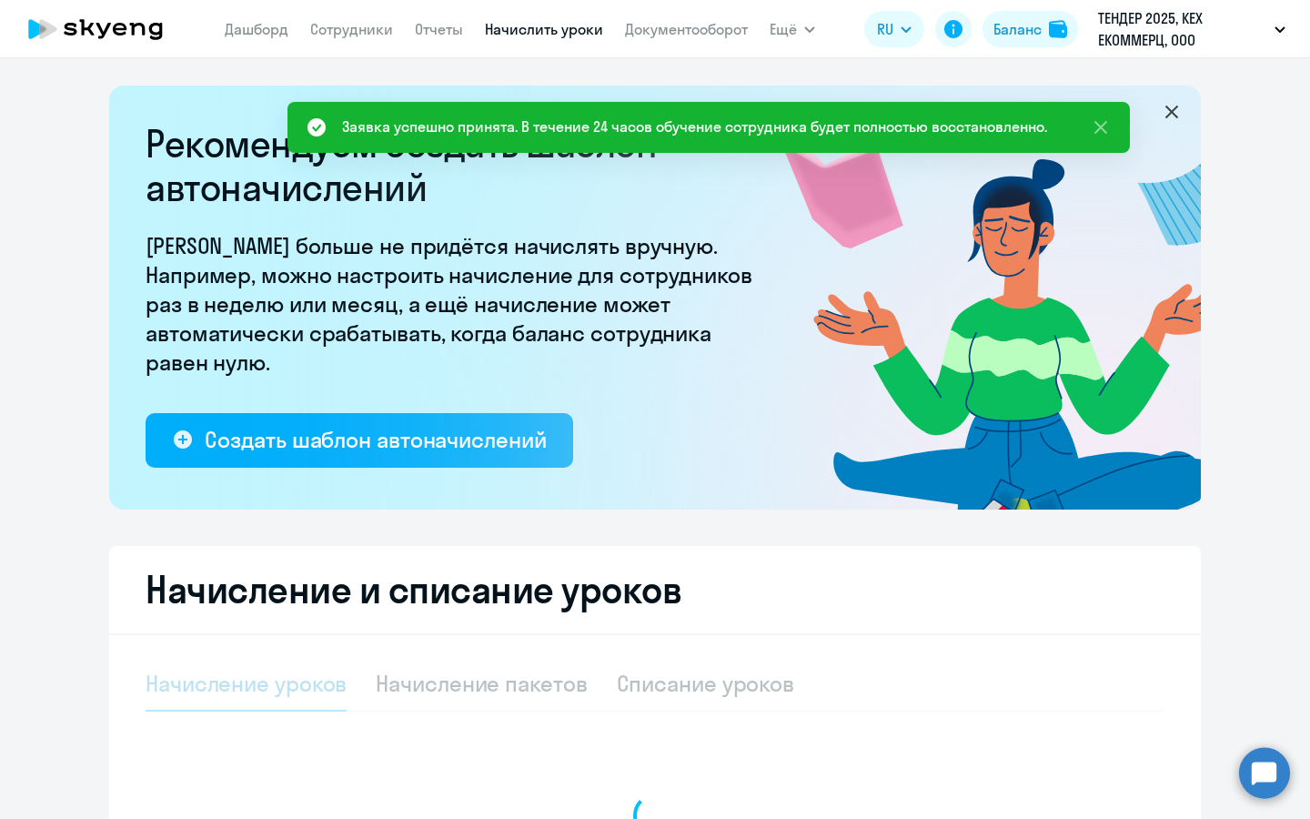
select select "10"
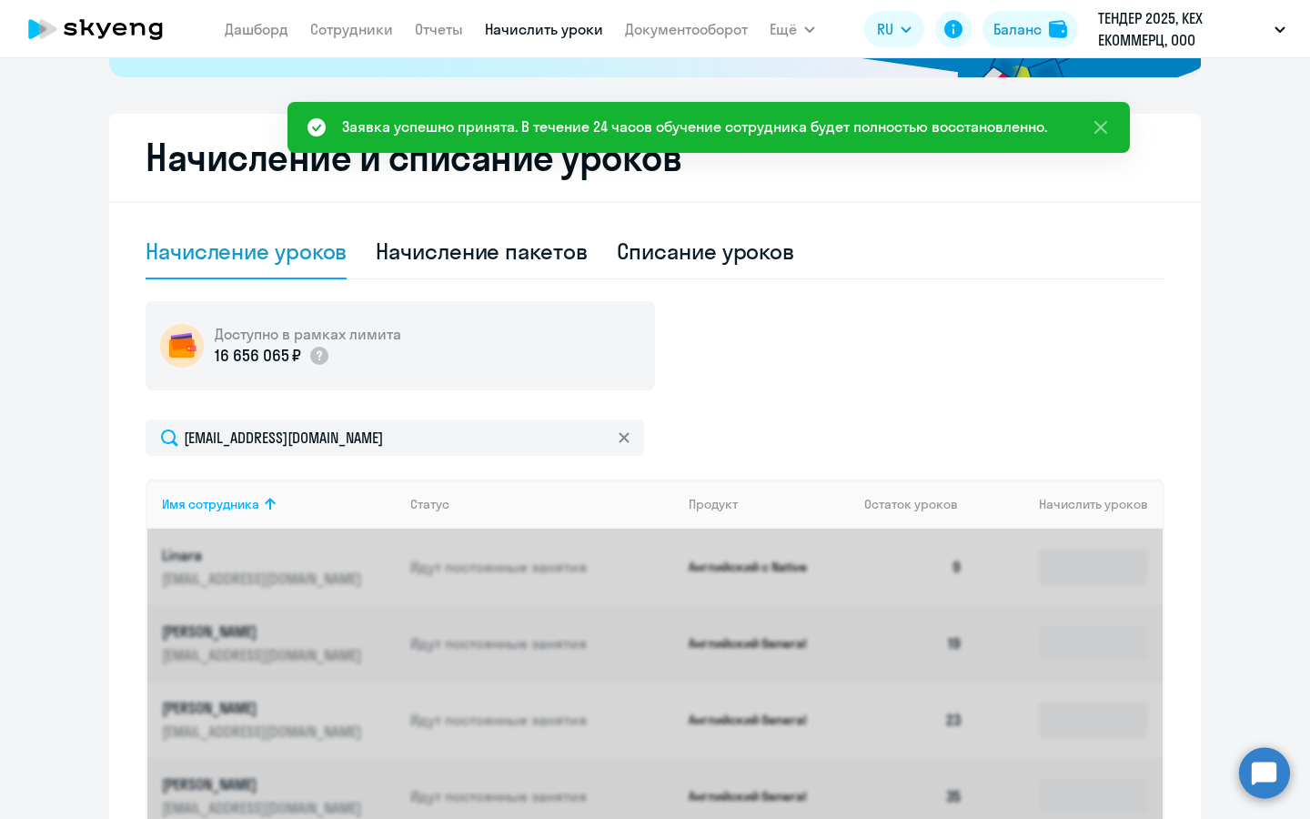
scroll to position [434, 0]
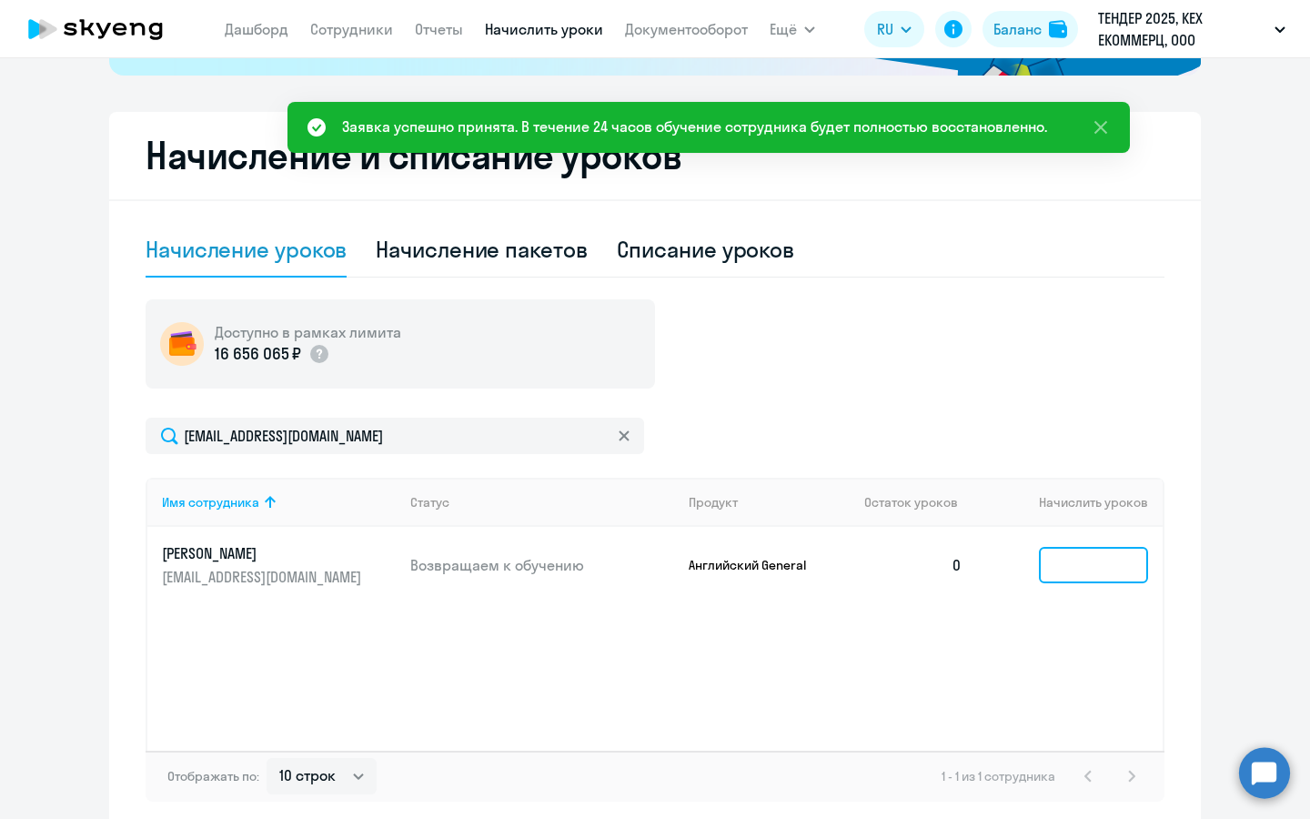
click at [1088, 567] on input at bounding box center [1093, 565] width 109 height 36
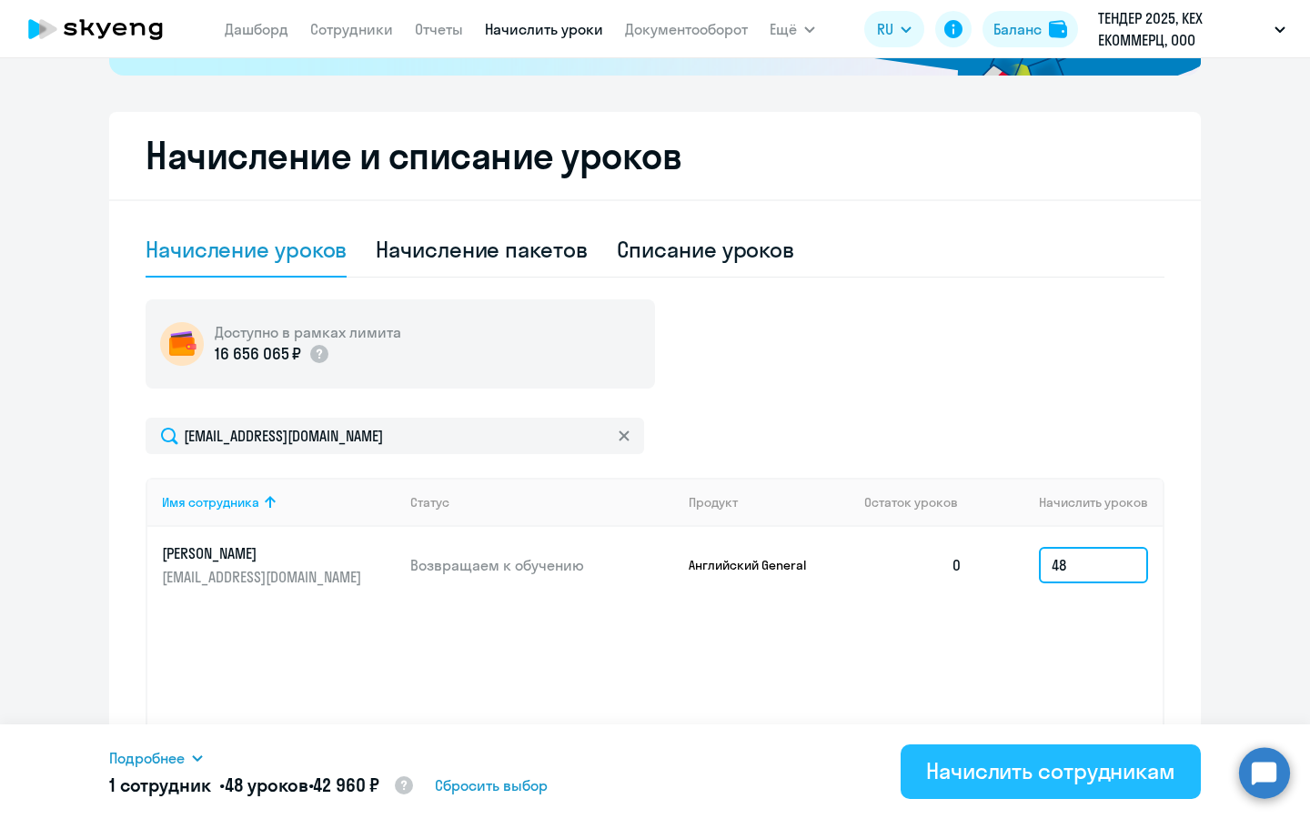
type input "48"
click at [1084, 781] on div "Начислить сотрудникам" at bounding box center [1050, 770] width 249 height 29
